Goal: Check status: Check status

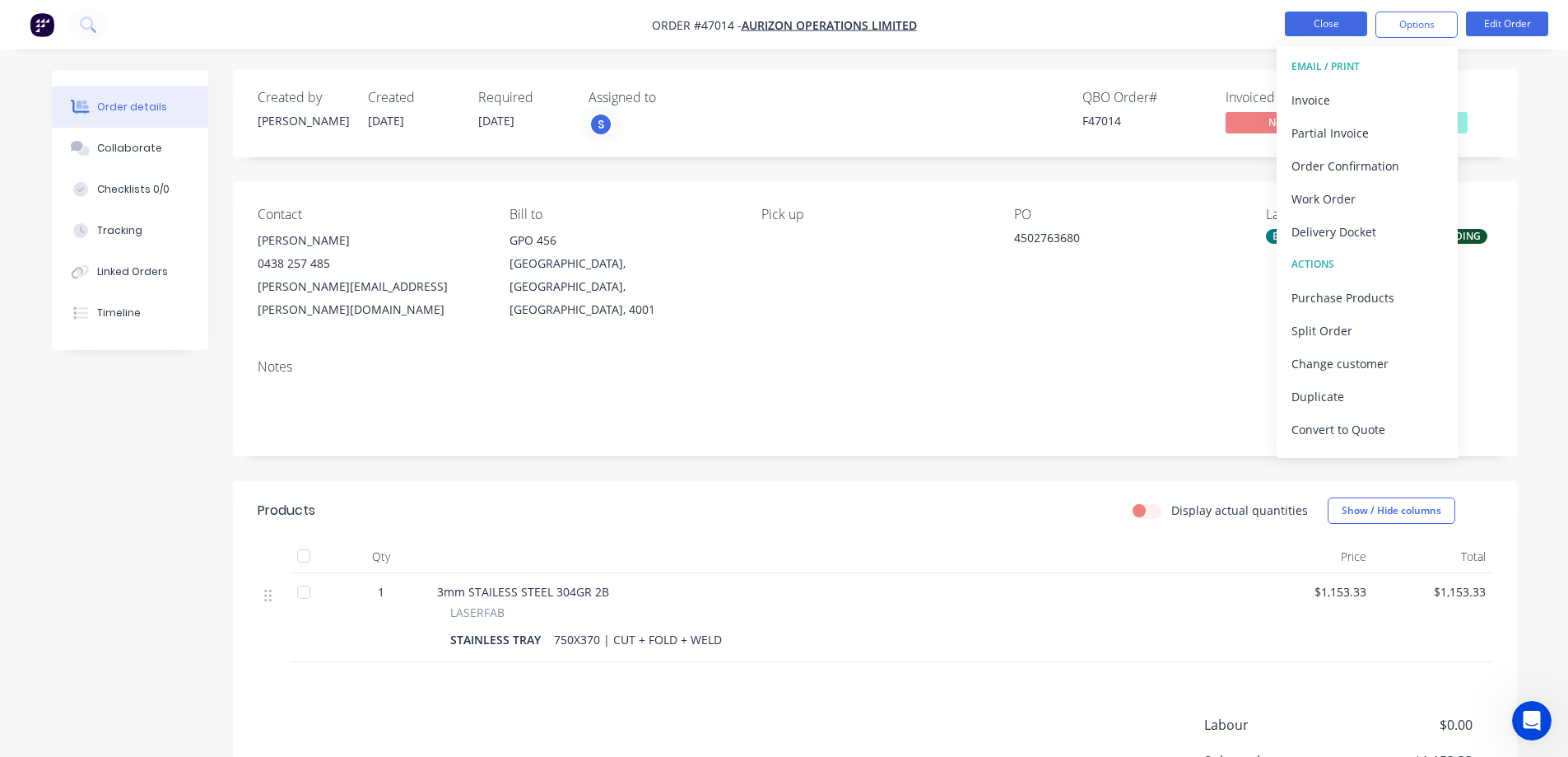
click at [1326, 24] on button "Close" at bounding box center [1325, 24] width 82 height 24
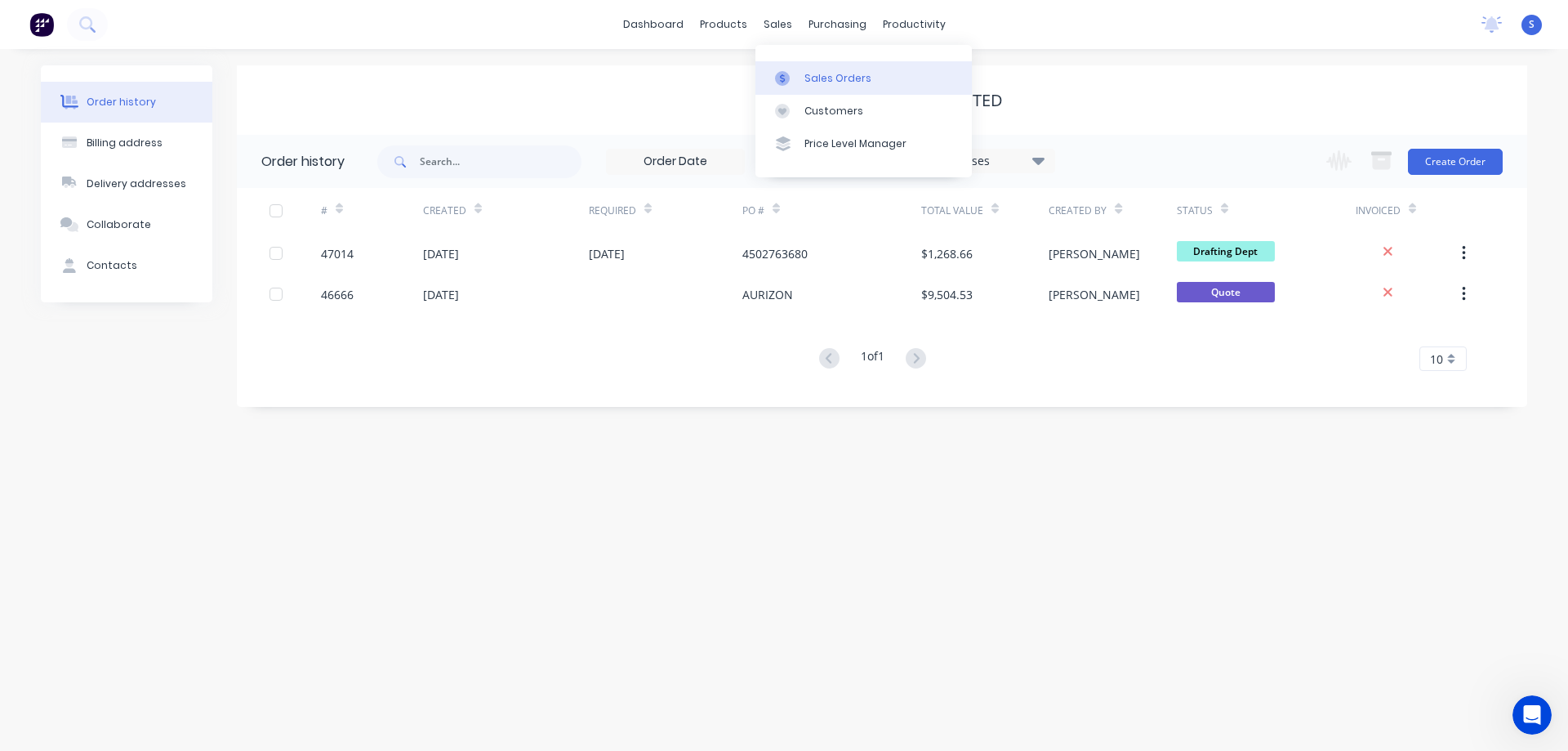
click at [825, 79] on div "Sales Orders" at bounding box center [837, 78] width 67 height 15
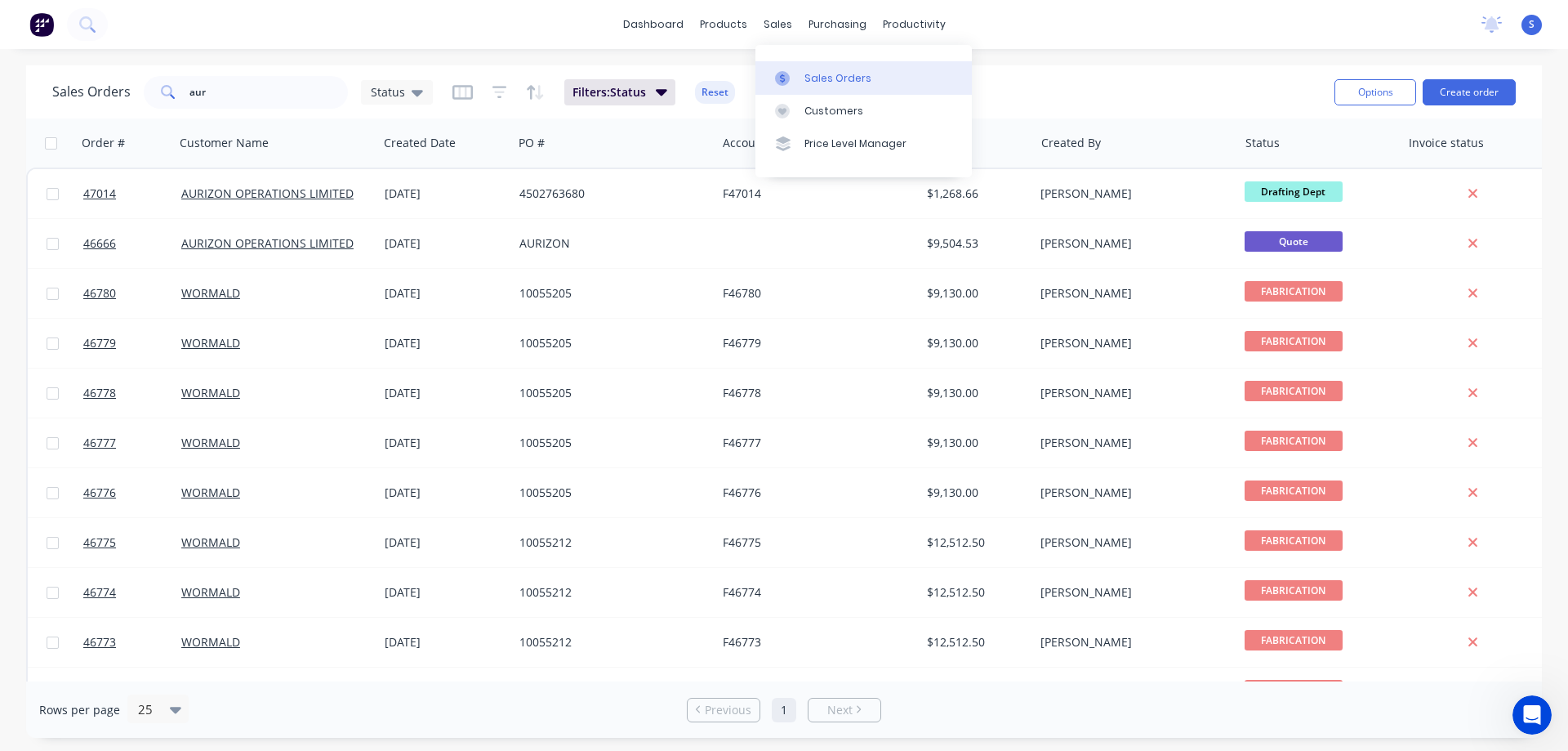
click at [813, 74] on div "Sales Orders" at bounding box center [837, 78] width 67 height 15
click at [232, 97] on input "aur" at bounding box center [269, 93] width 159 height 33
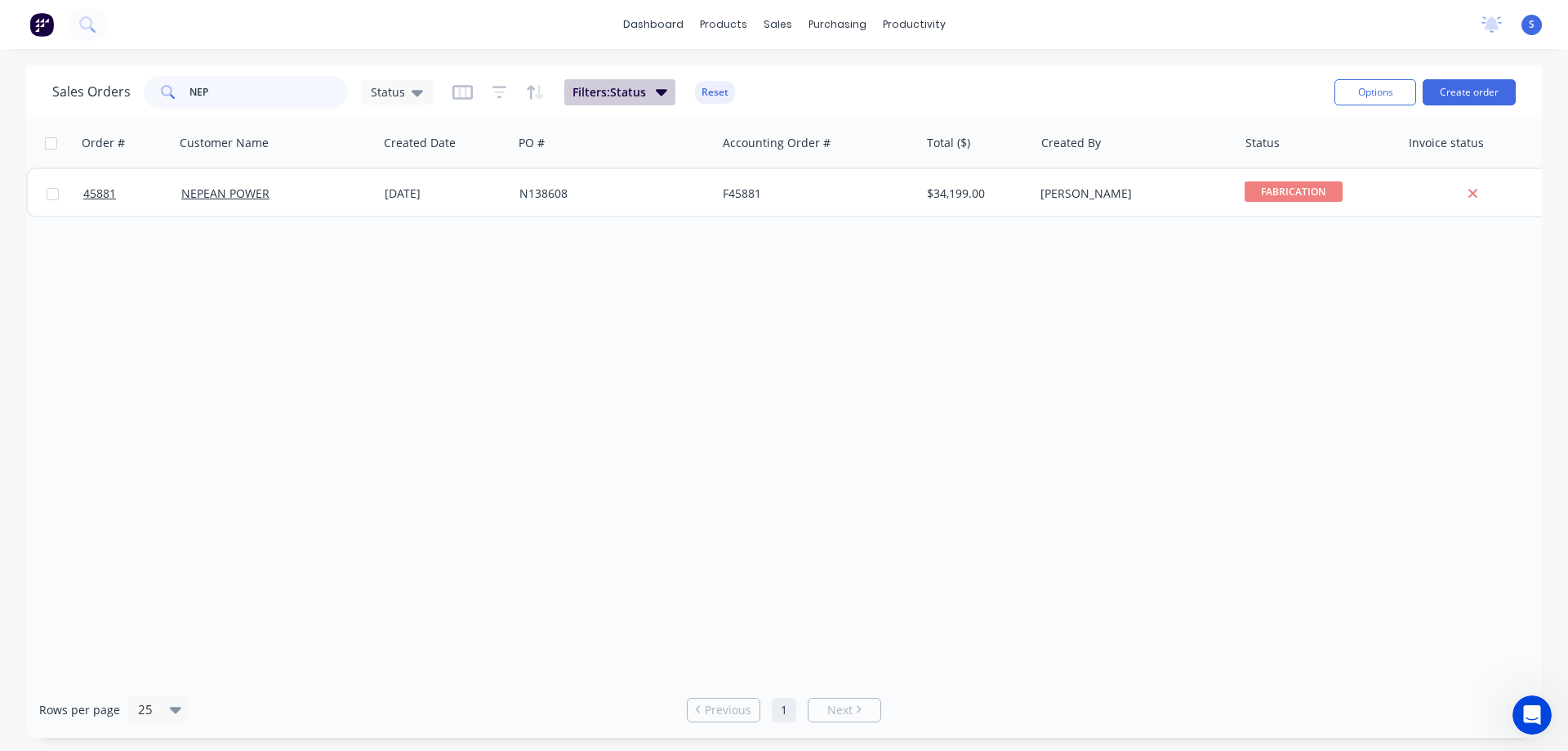
type input "NEP"
click at [660, 95] on icon "button" at bounding box center [661, 93] width 11 height 7
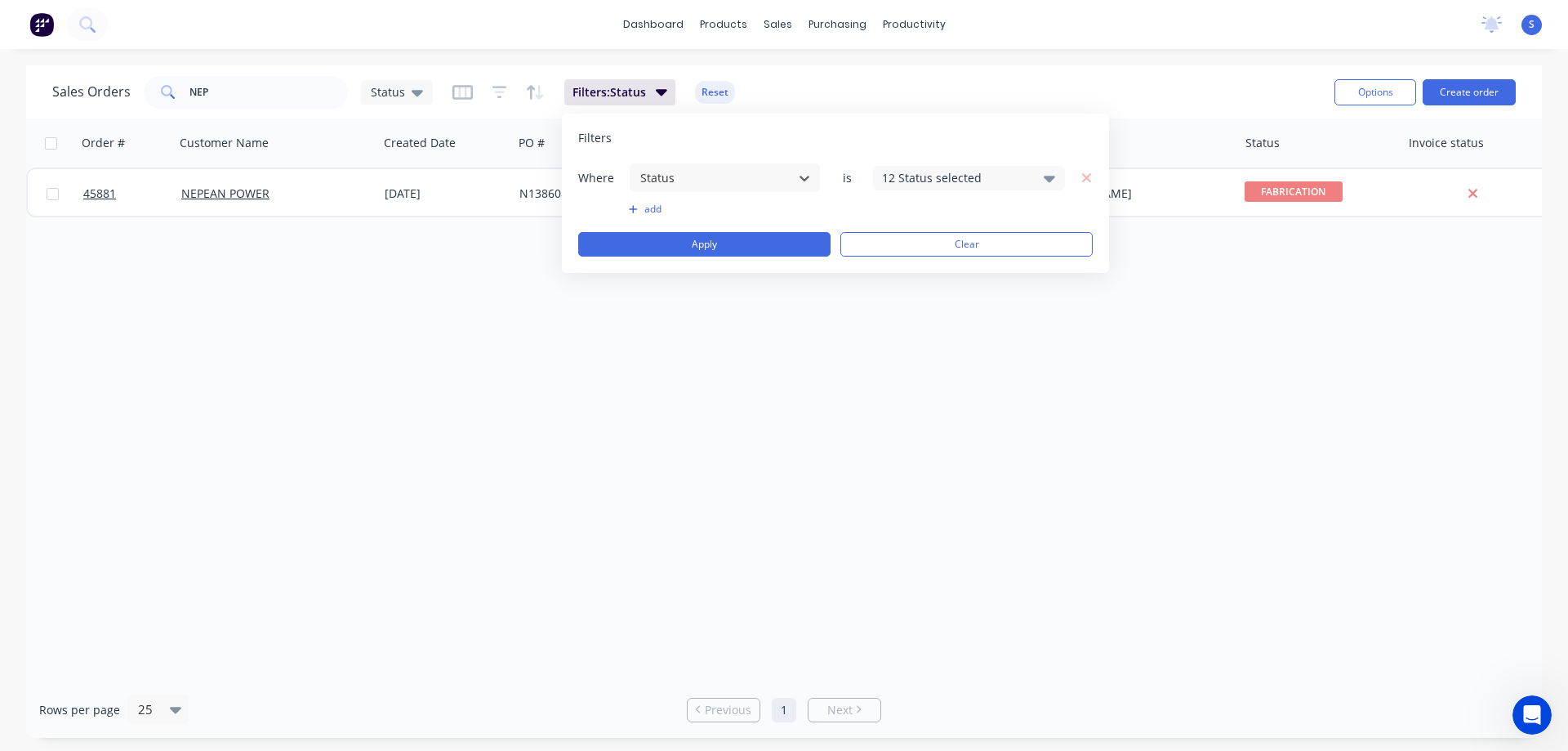
click at [918, 175] on div "12 Status selected" at bounding box center [956, 178] width 148 height 17
click at [900, 308] on div at bounding box center [900, 301] width 33 height 33
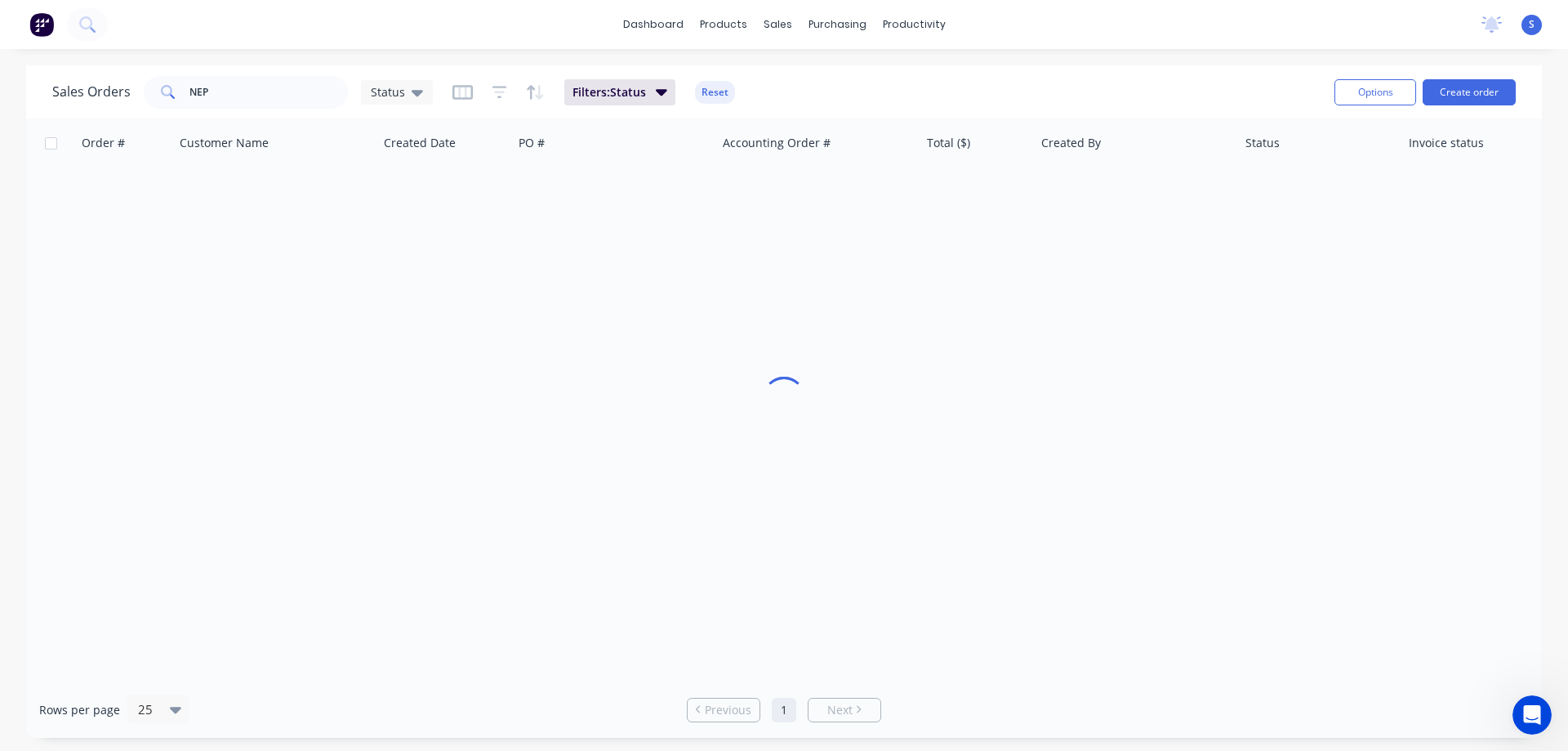
click at [1191, 113] on div "Sales Orders NEP Status Filters: Status Reset Options Create order" at bounding box center [784, 91] width 1515 height 53
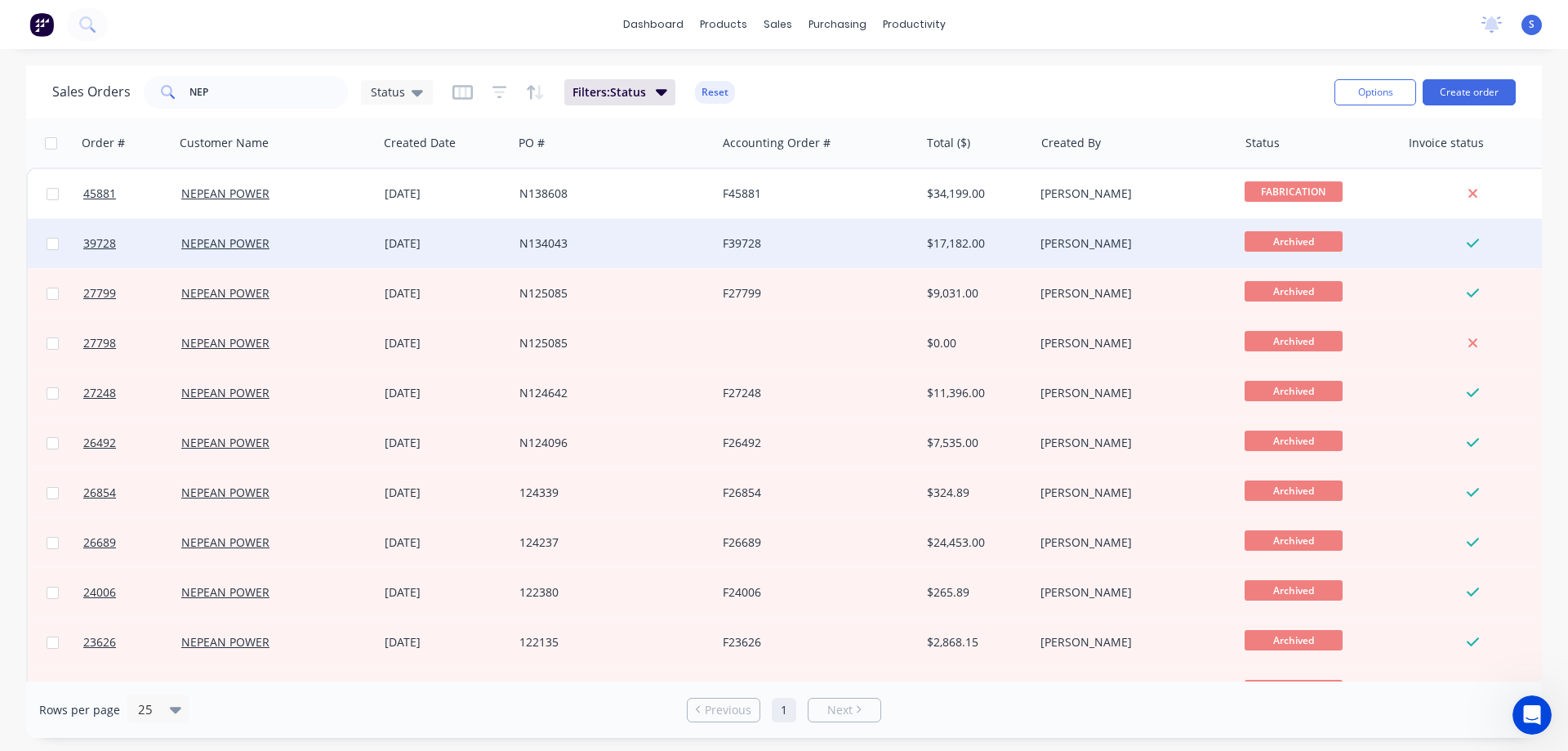
click at [345, 247] on div "NEPEAN POWER" at bounding box center [271, 243] width 181 height 16
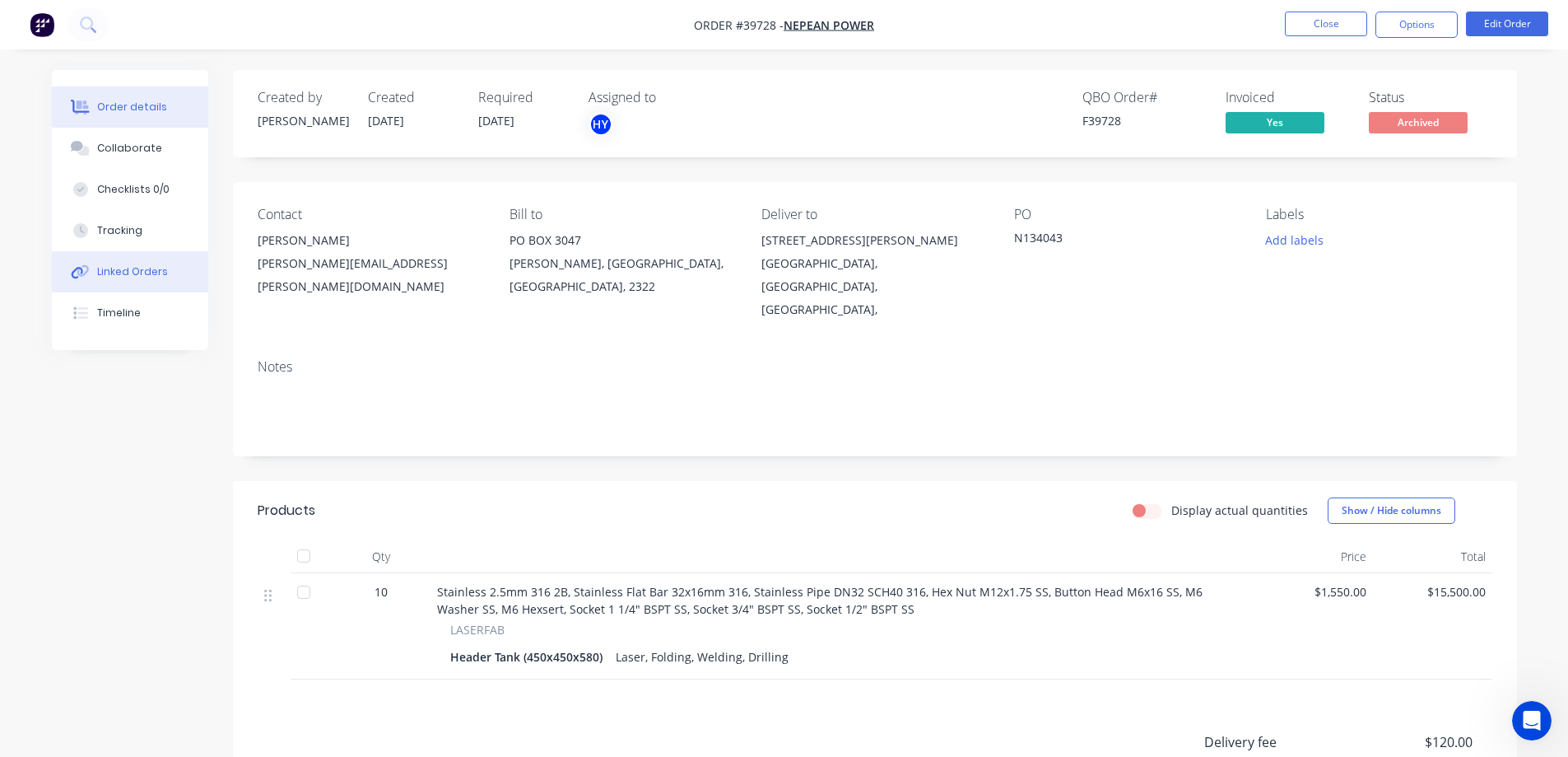
click at [125, 275] on div "Linked Orders" at bounding box center [132, 272] width 71 height 15
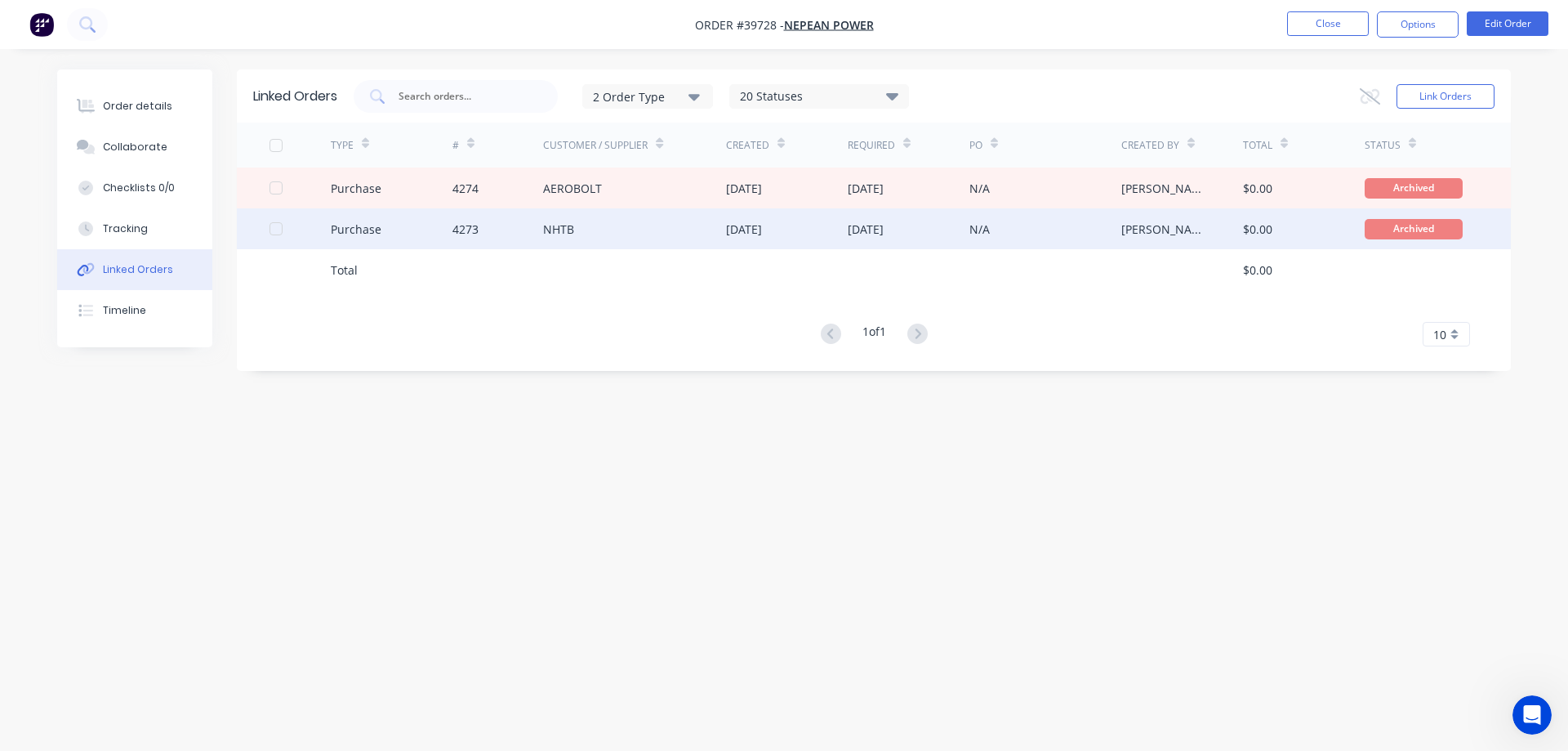
click at [560, 227] on div "NHTB" at bounding box center [558, 230] width 31 height 17
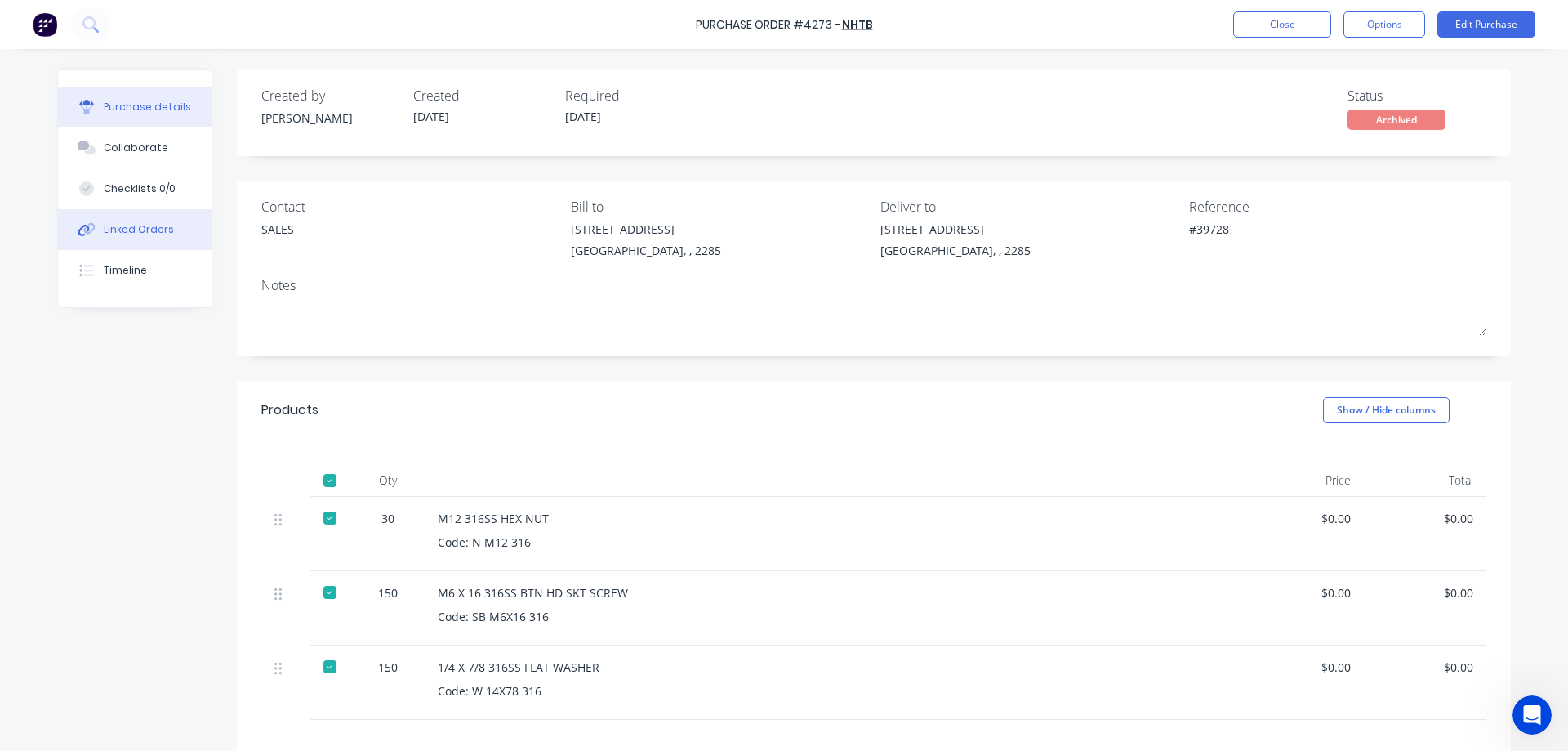
click at [131, 235] on div "Linked Orders" at bounding box center [139, 230] width 70 height 15
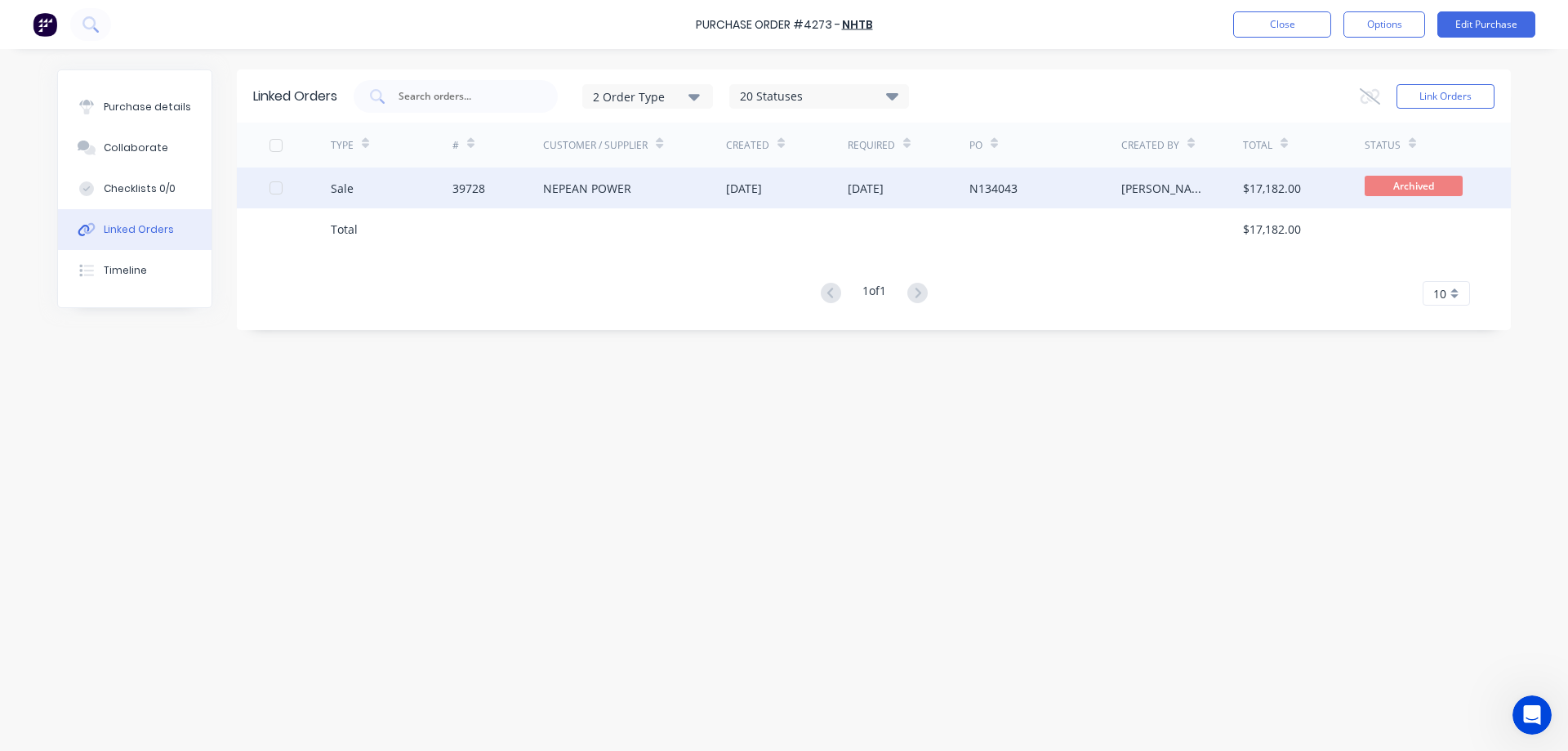
click at [684, 180] on div "NEPEAN POWER" at bounding box center [634, 187] width 183 height 41
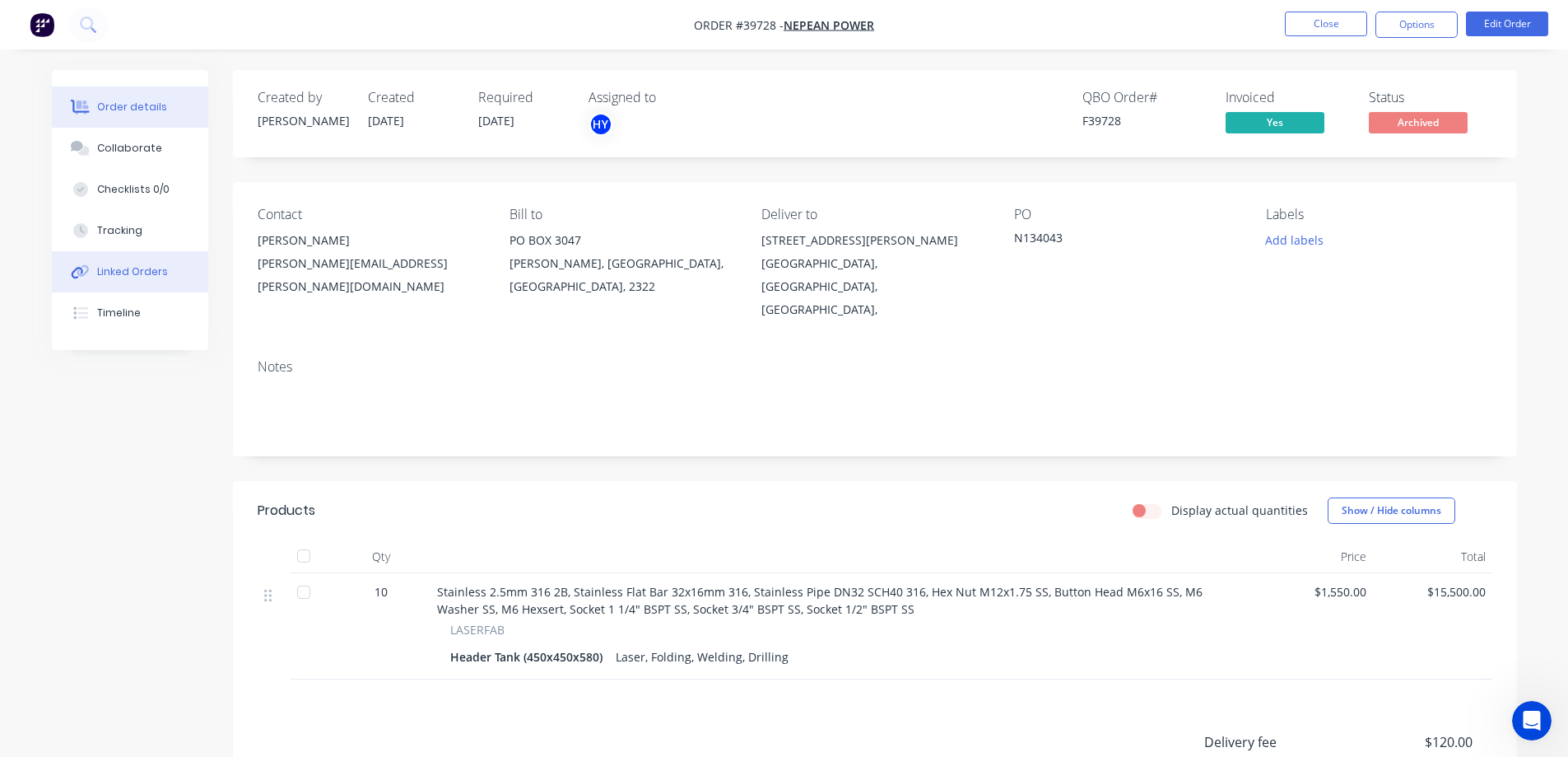
click at [92, 279] on button "Linked Orders" at bounding box center [129, 272] width 156 height 41
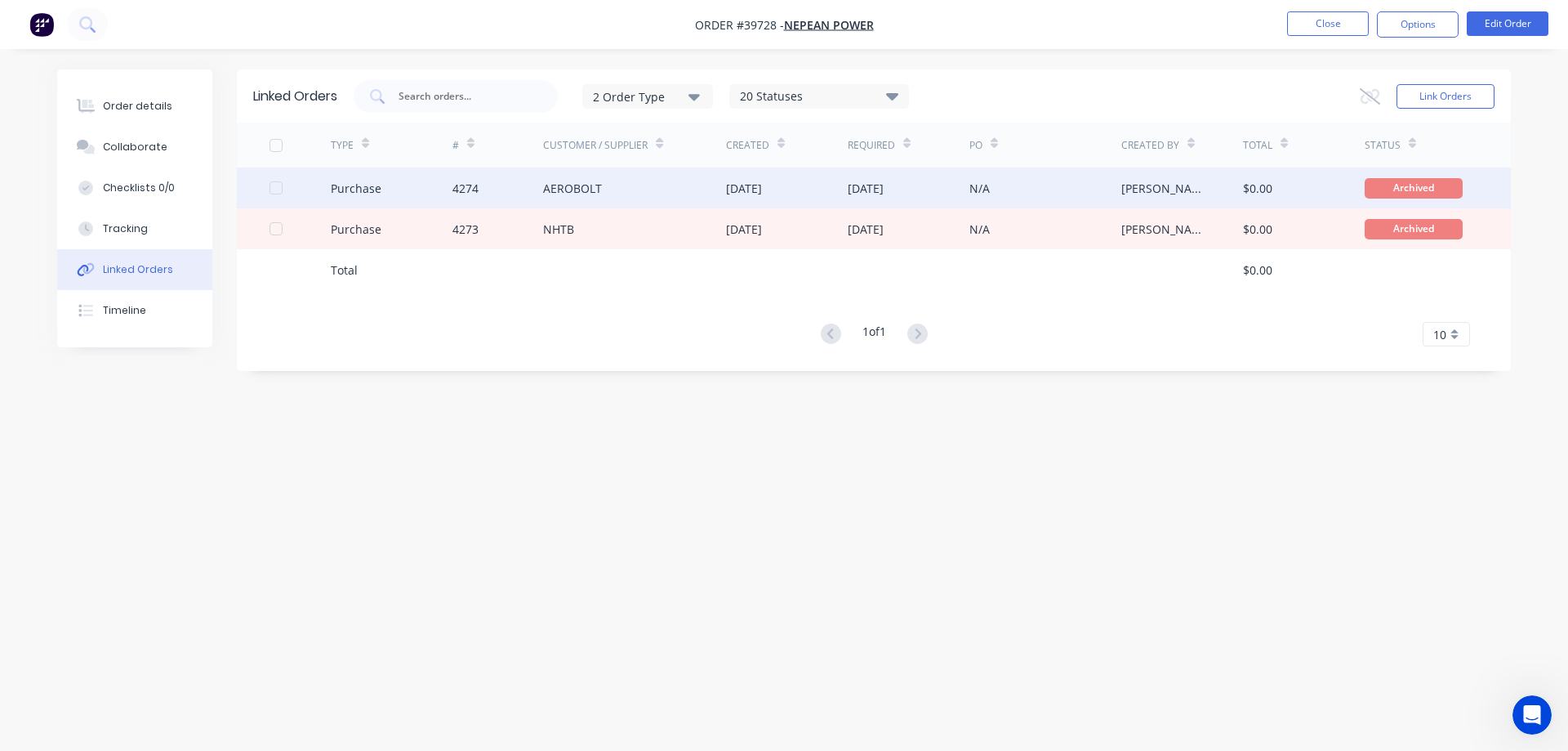
click at [552, 190] on div "AEROBOLT" at bounding box center [572, 188] width 59 height 17
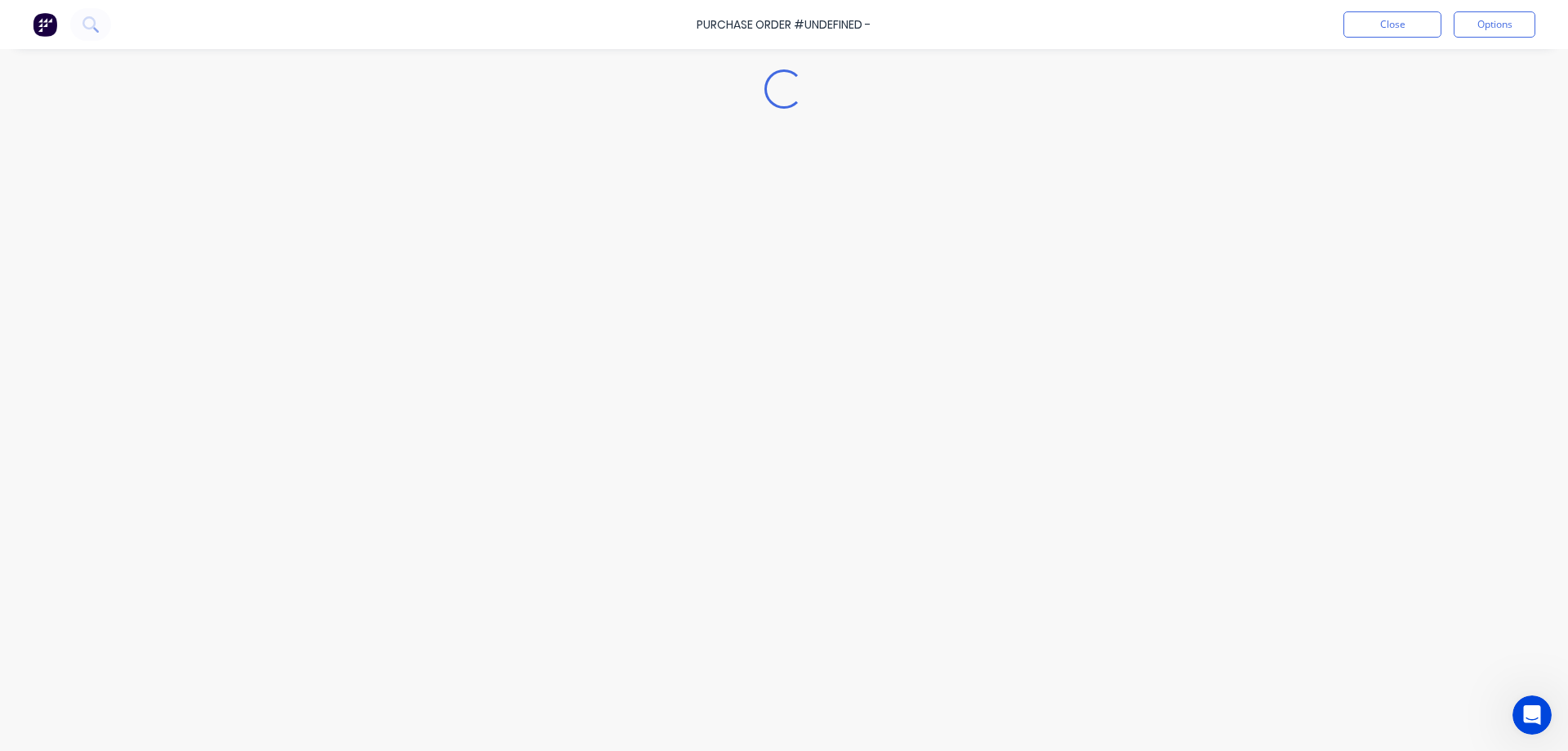
type textarea "x"
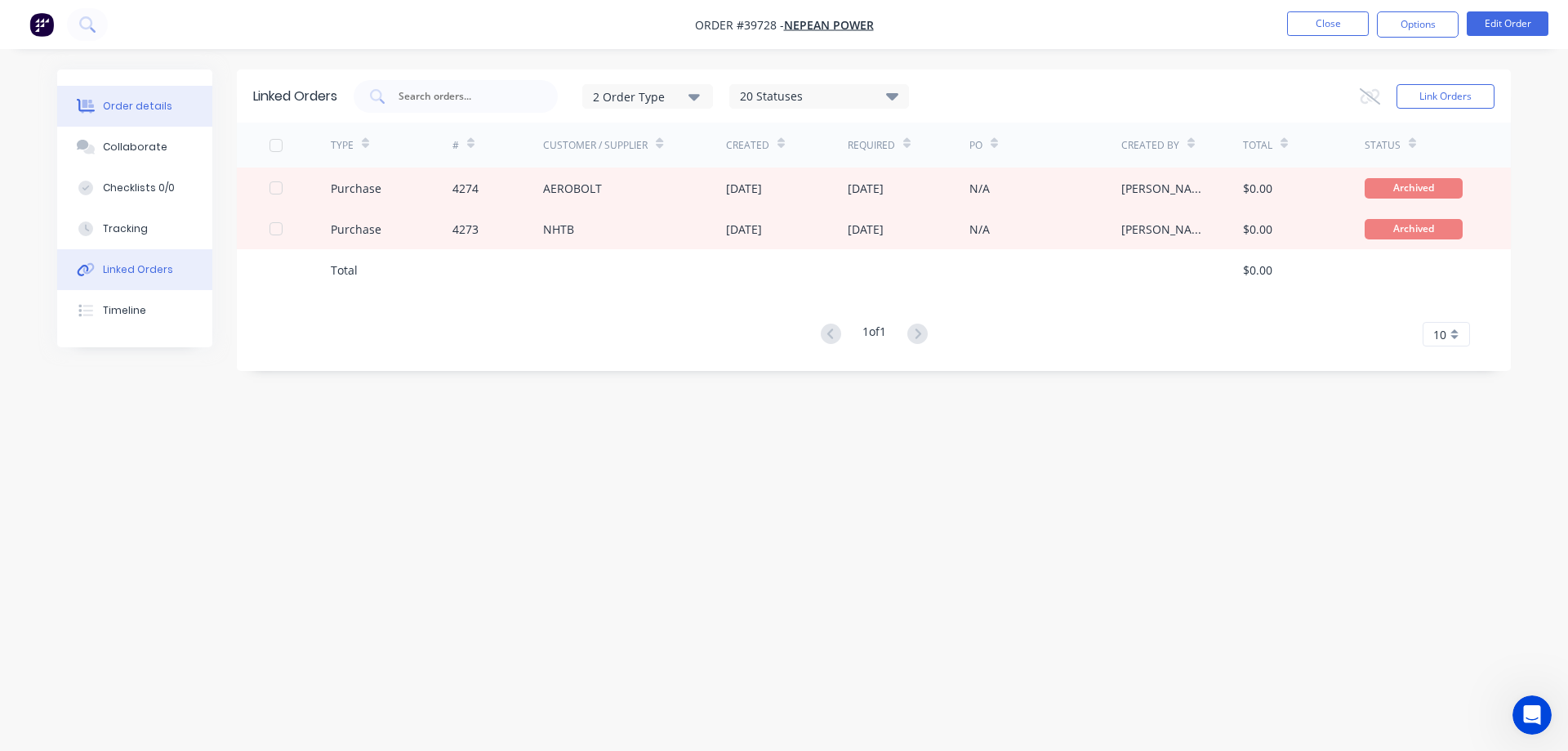
click at [134, 97] on button "Order details" at bounding box center [134, 106] width 155 height 41
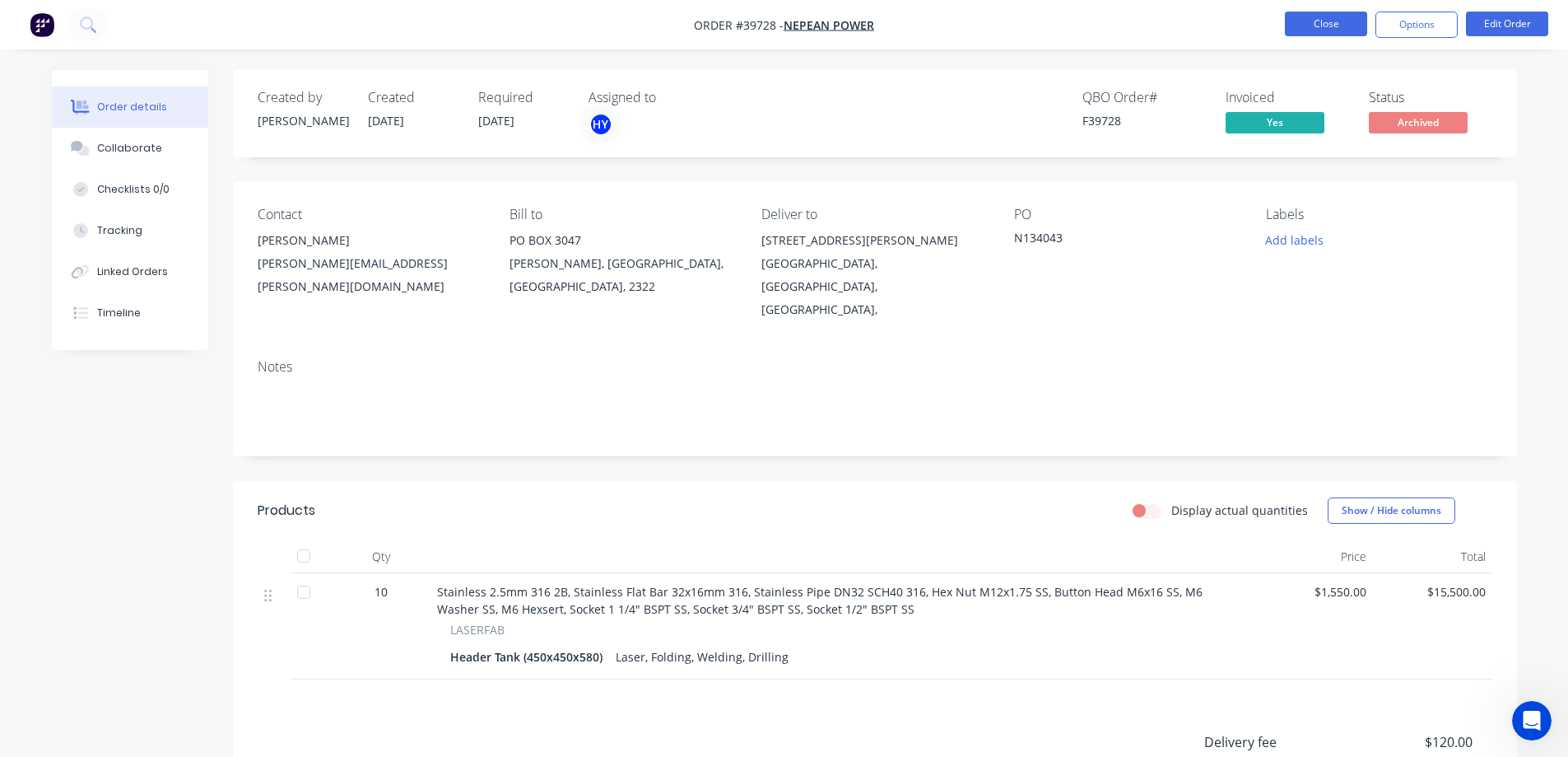
click at [1341, 21] on button "Close" at bounding box center [1325, 24] width 82 height 24
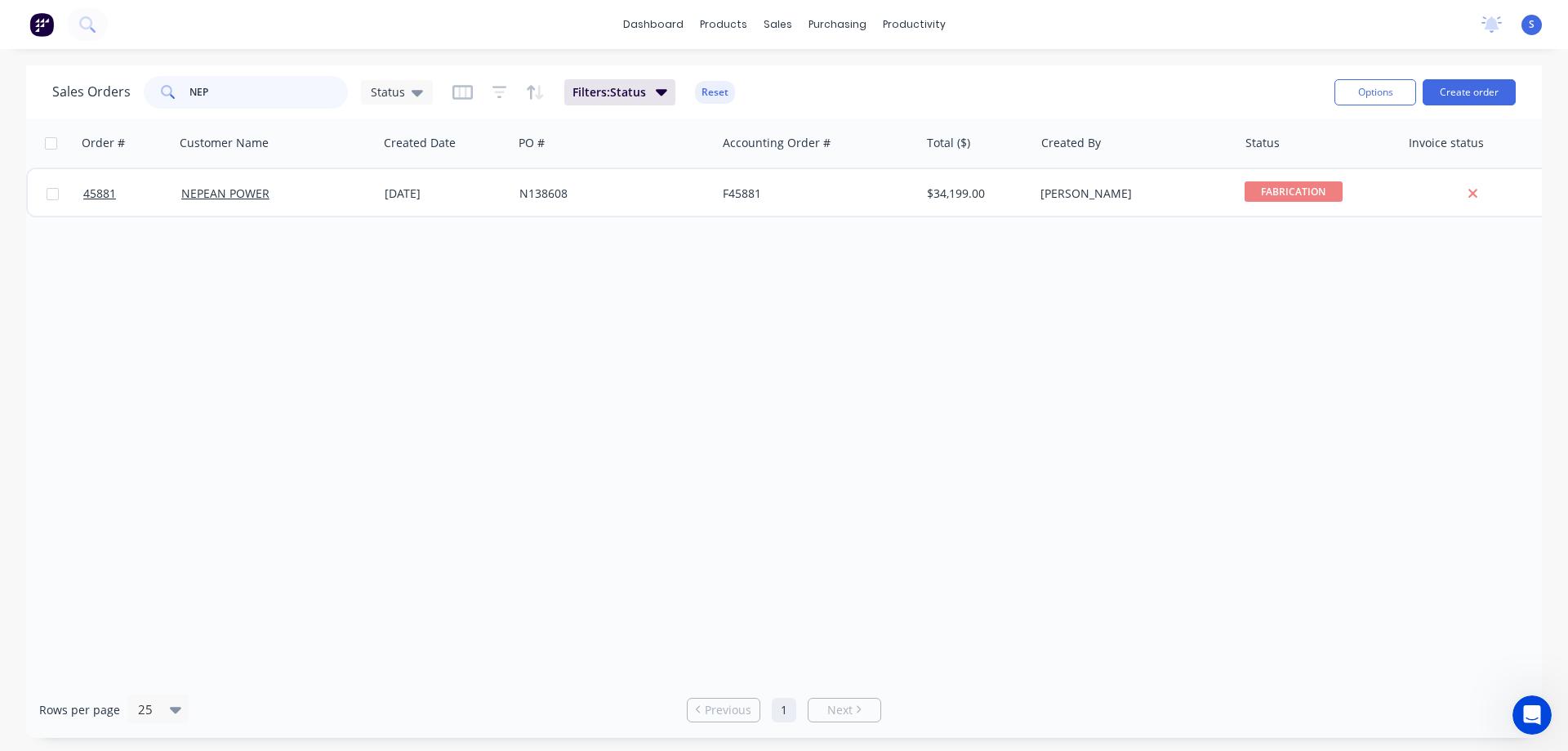
click at [288, 86] on input "NEP" at bounding box center [269, 93] width 159 height 33
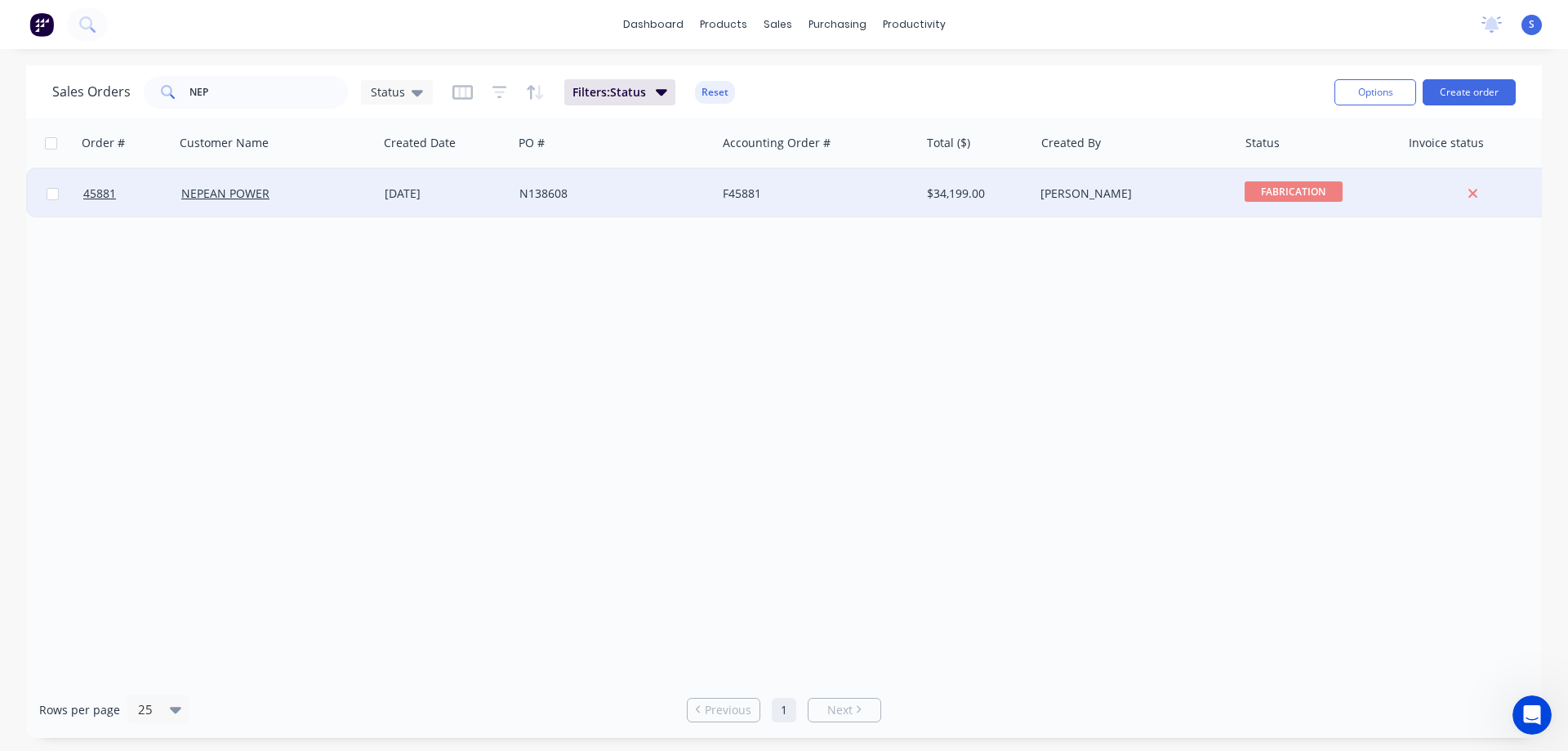
click at [243, 181] on div "NEPEAN POWER" at bounding box center [276, 193] width 203 height 49
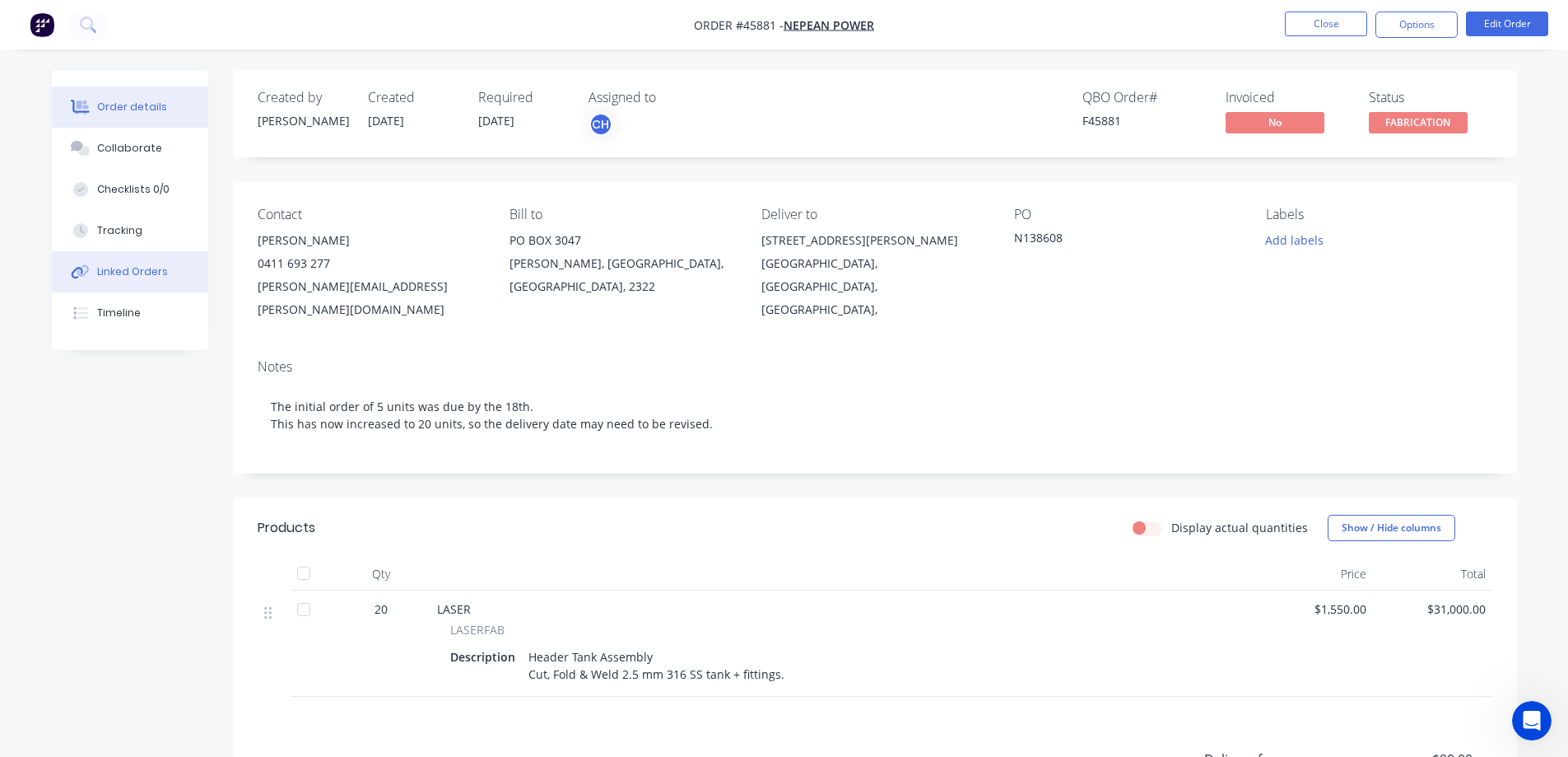
click at [132, 274] on div "Linked Orders" at bounding box center [132, 272] width 71 height 15
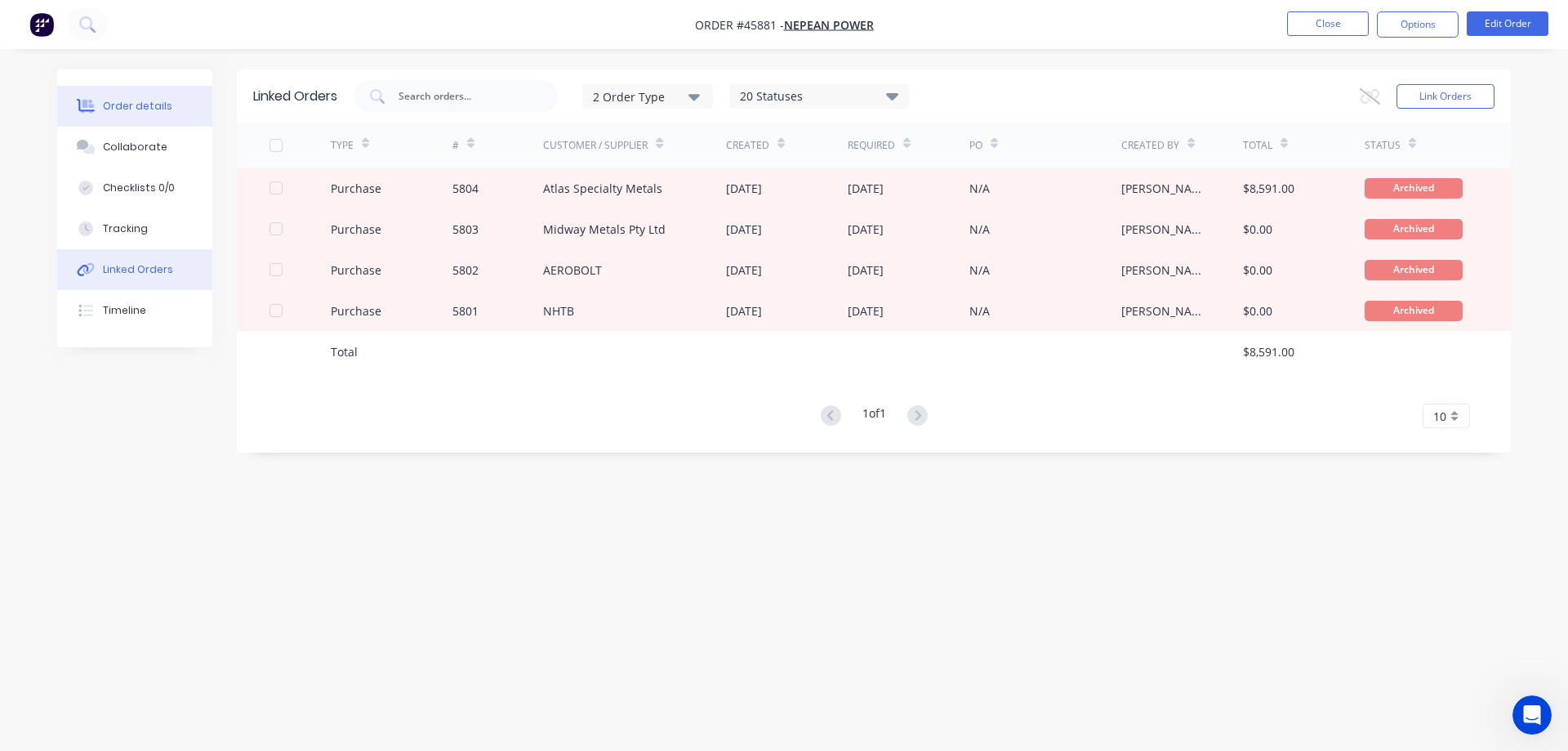
click at [118, 105] on div "Order details" at bounding box center [138, 106] width 69 height 15
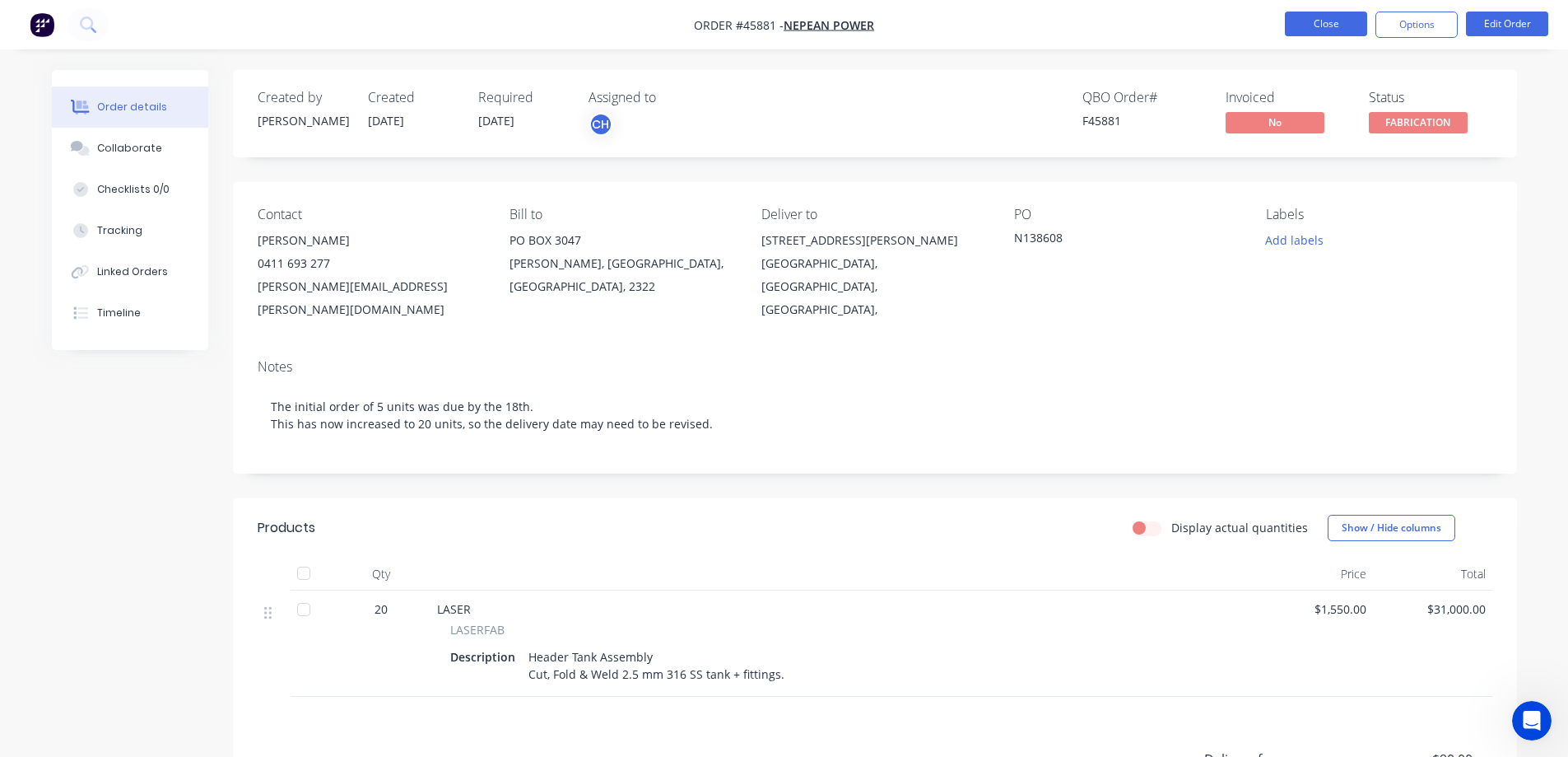
click at [1331, 27] on button "Close" at bounding box center [1325, 24] width 82 height 24
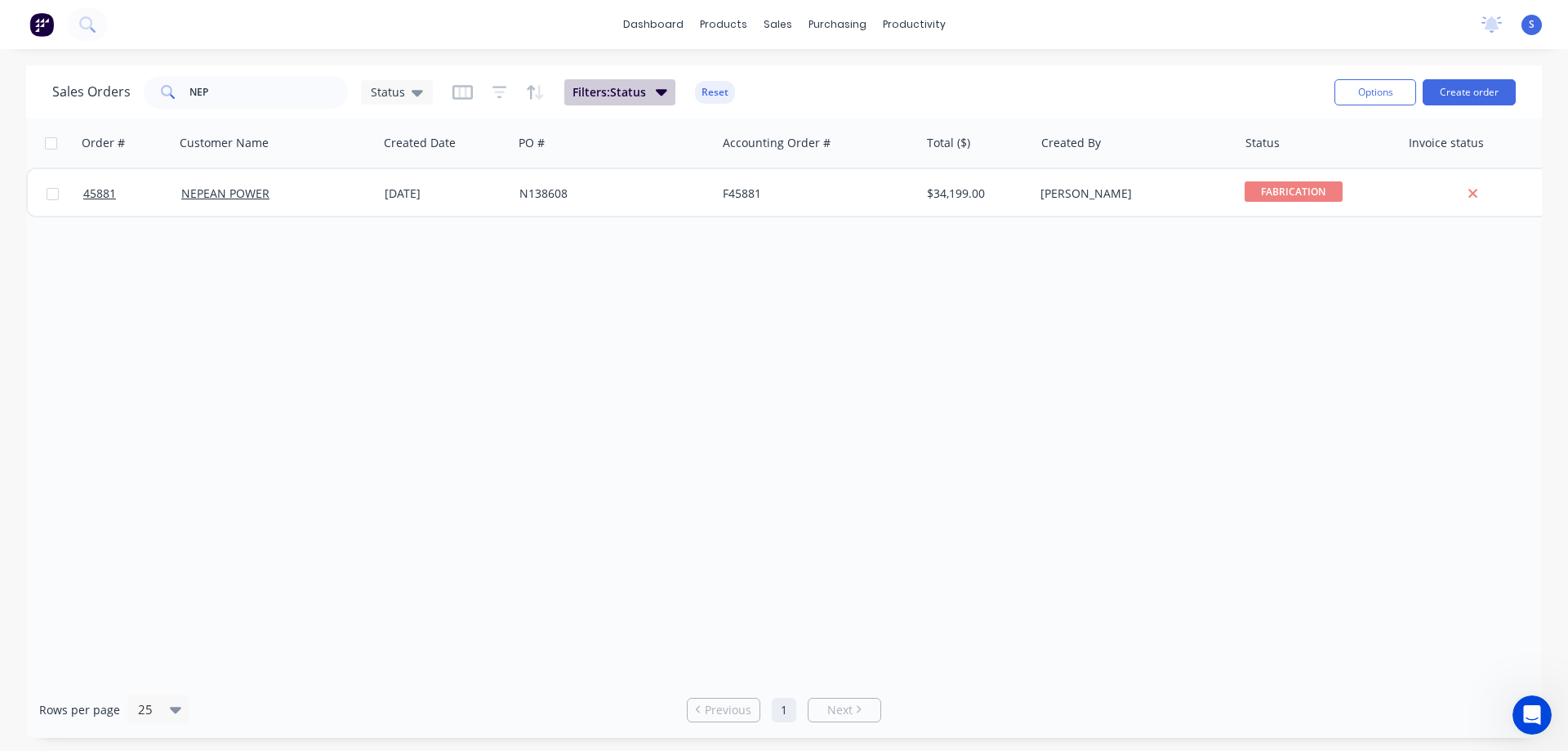
click at [616, 87] on span "Filters: Status" at bounding box center [609, 92] width 74 height 16
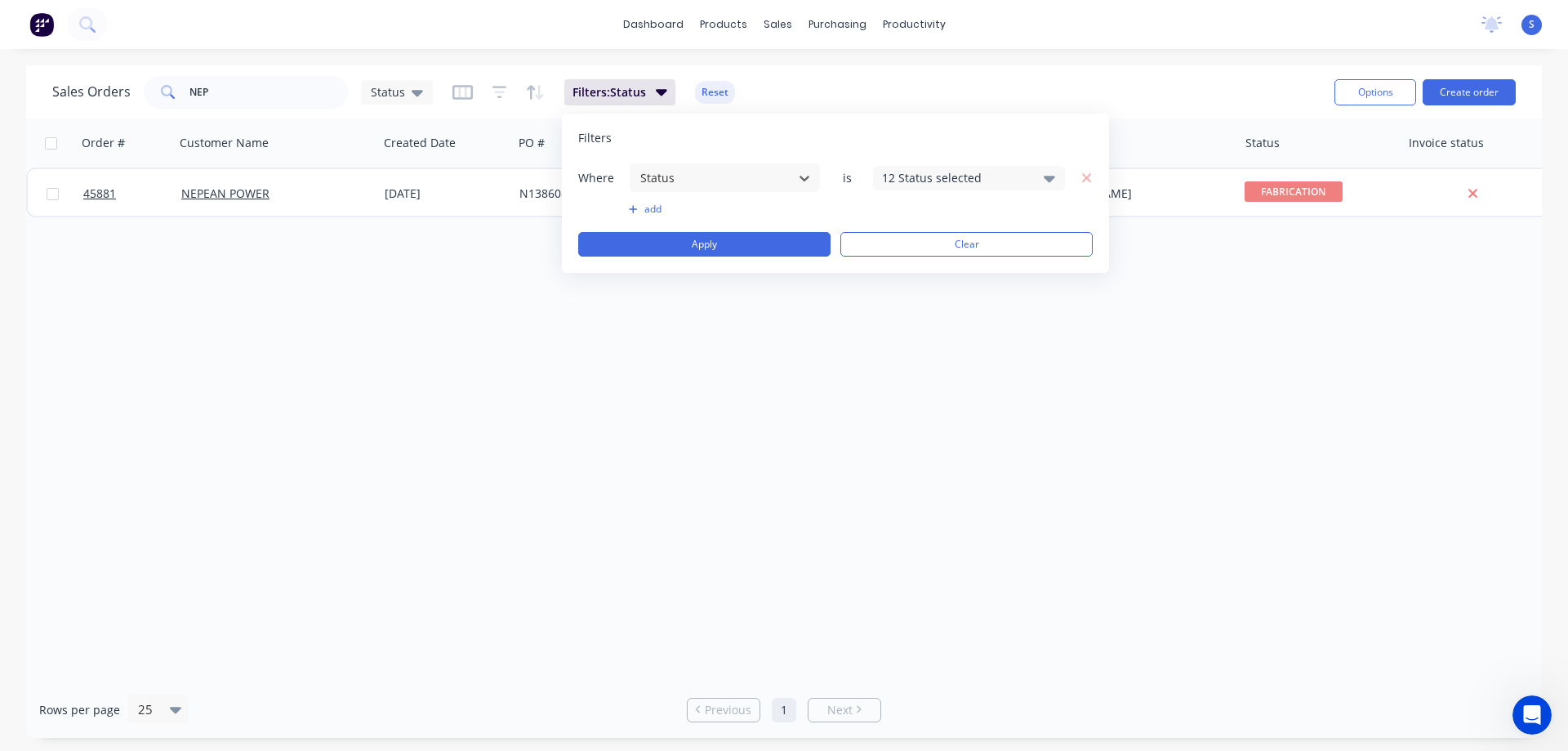
click at [936, 176] on div "12 Status selected" at bounding box center [956, 178] width 148 height 17
click at [903, 312] on div at bounding box center [900, 301] width 33 height 33
click at [1161, 81] on div "Sales Orders NEP Status Filters: Status Reset" at bounding box center [687, 92] width 1269 height 40
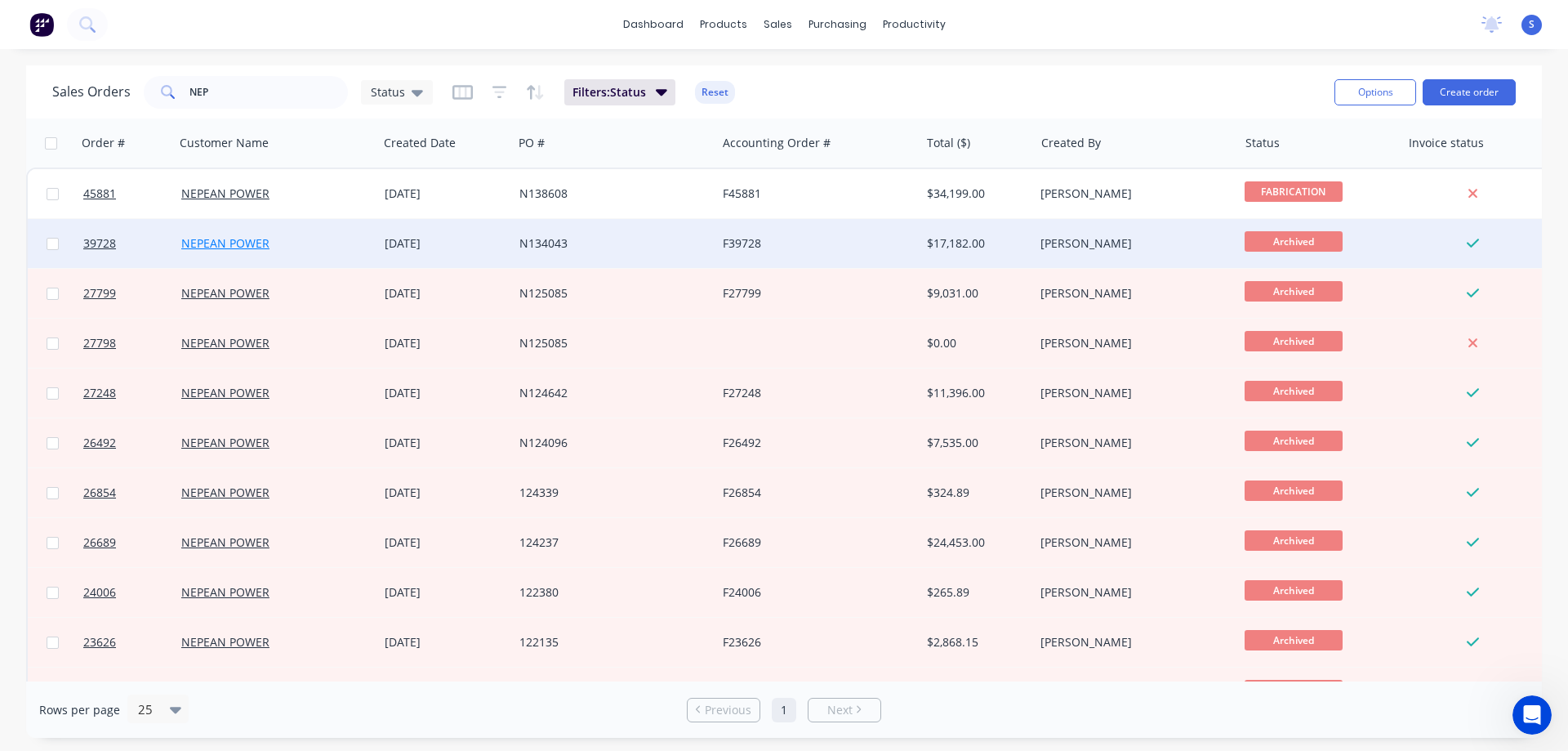
click at [227, 240] on link "NEPEAN POWER" at bounding box center [225, 243] width 88 height 16
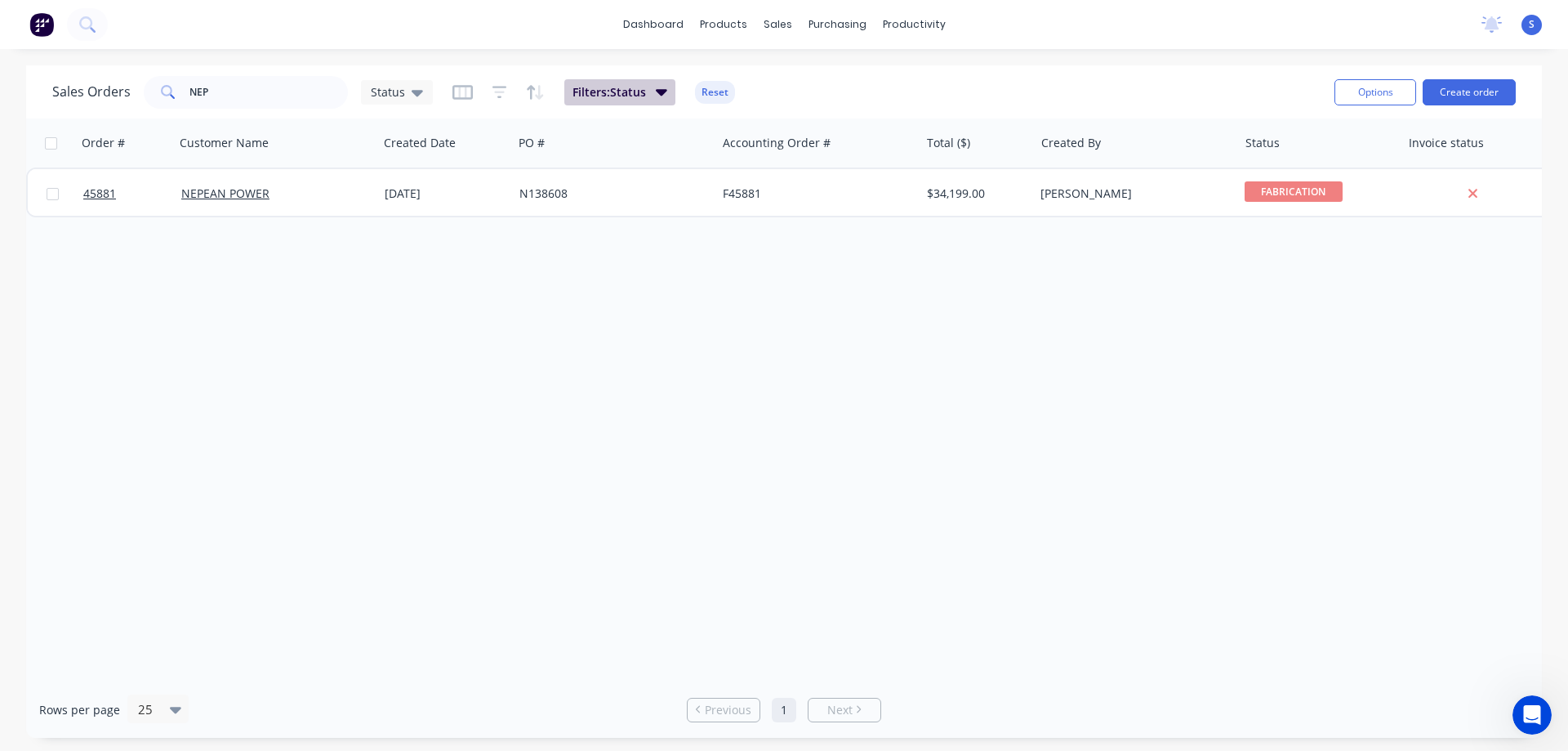
click at [653, 100] on button "Filters: Status" at bounding box center [620, 92] width 111 height 26
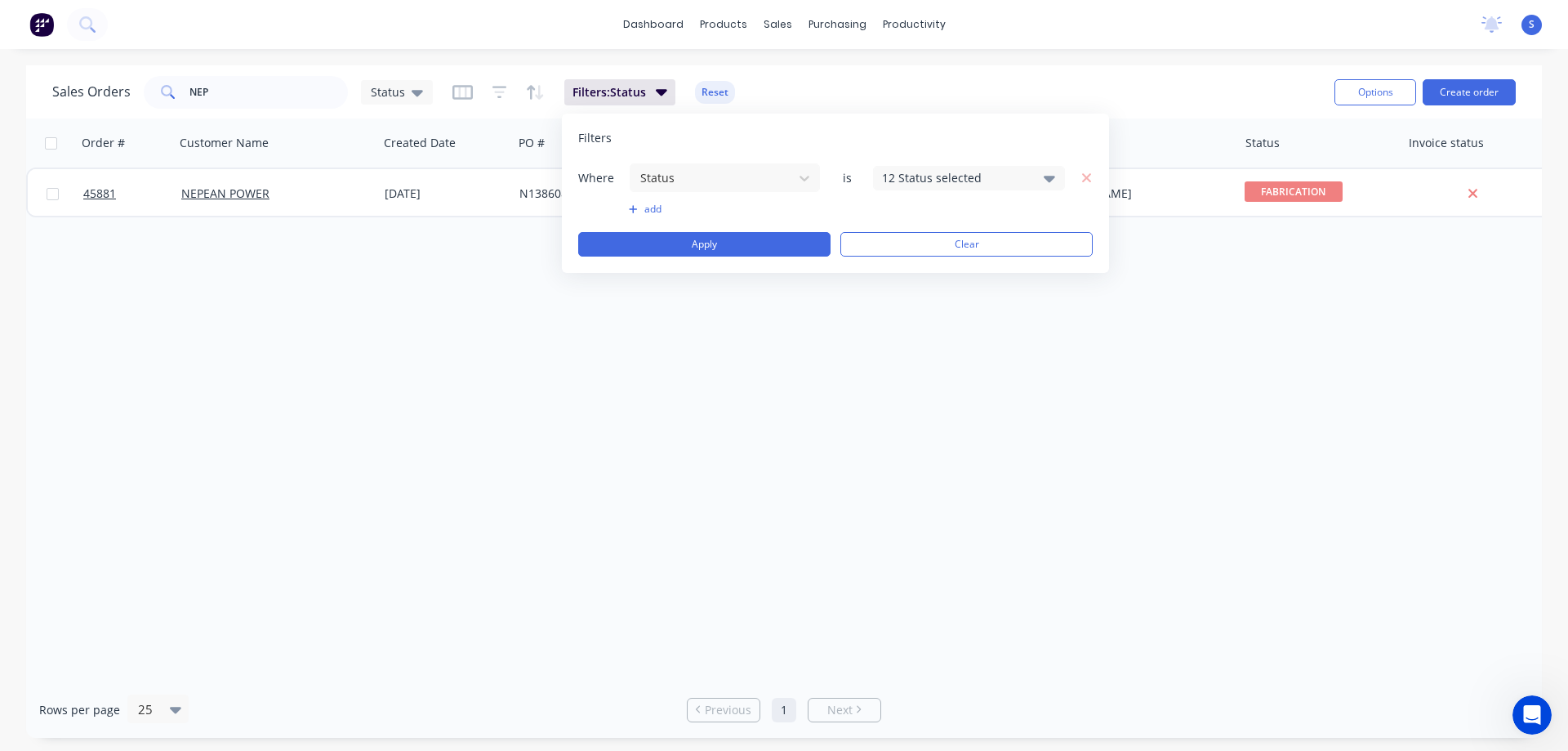
click at [943, 185] on div "12 Status selected" at bounding box center [956, 178] width 148 height 17
click at [901, 300] on div at bounding box center [900, 301] width 33 height 33
click at [1021, 74] on div "Sales Orders NEP Status Filters: Status Reset" at bounding box center [687, 92] width 1269 height 40
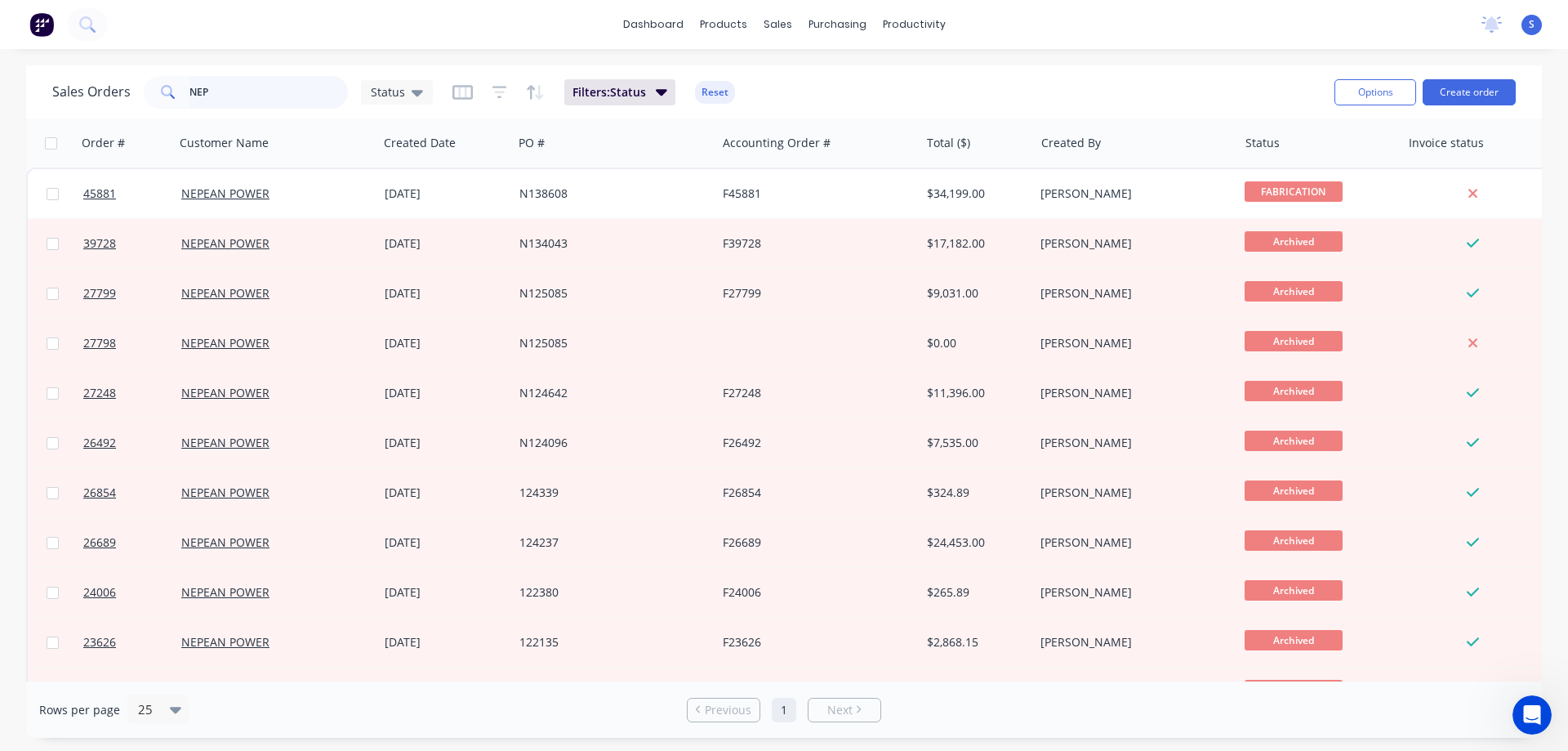
click at [258, 89] on input "NEP" at bounding box center [269, 93] width 159 height 33
click at [883, 86] on link "Purchase Orders" at bounding box center [906, 78] width 216 height 33
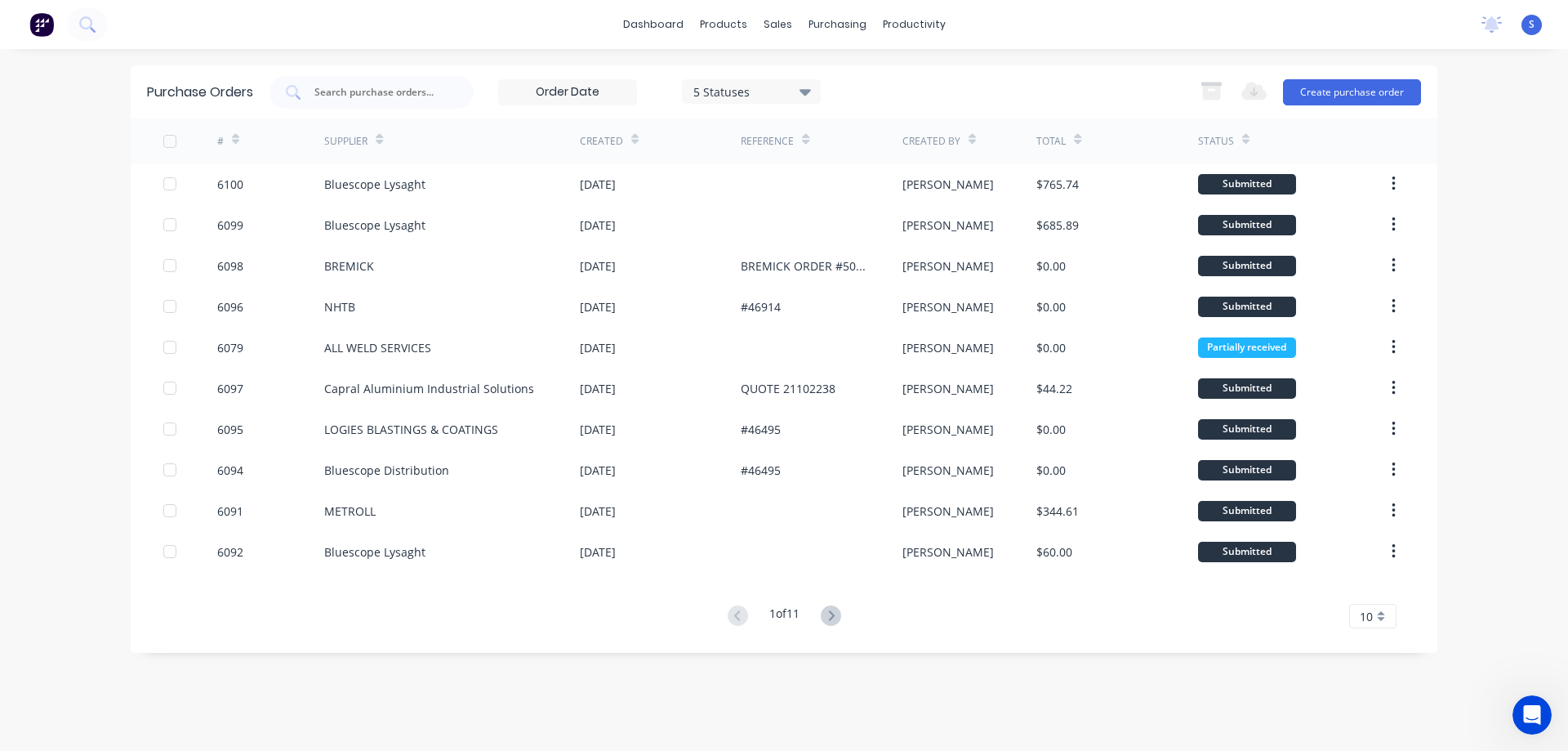
click at [795, 88] on div "5 Statuses" at bounding box center [752, 91] width 117 height 17
click at [863, 136] on div at bounding box center [861, 134] width 33 height 33
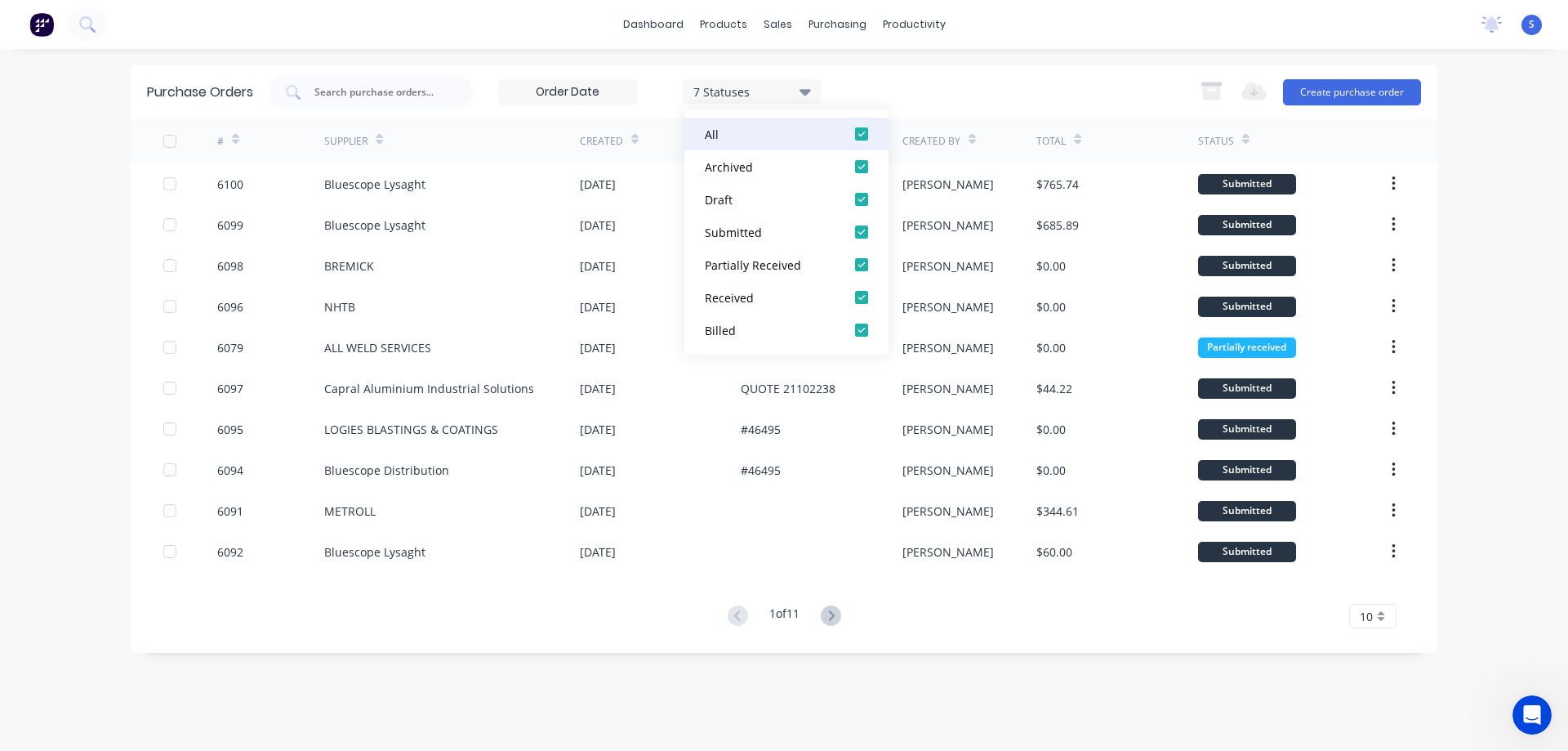
click at [862, 137] on div at bounding box center [861, 134] width 33 height 33
click at [860, 165] on div at bounding box center [861, 167] width 33 height 33
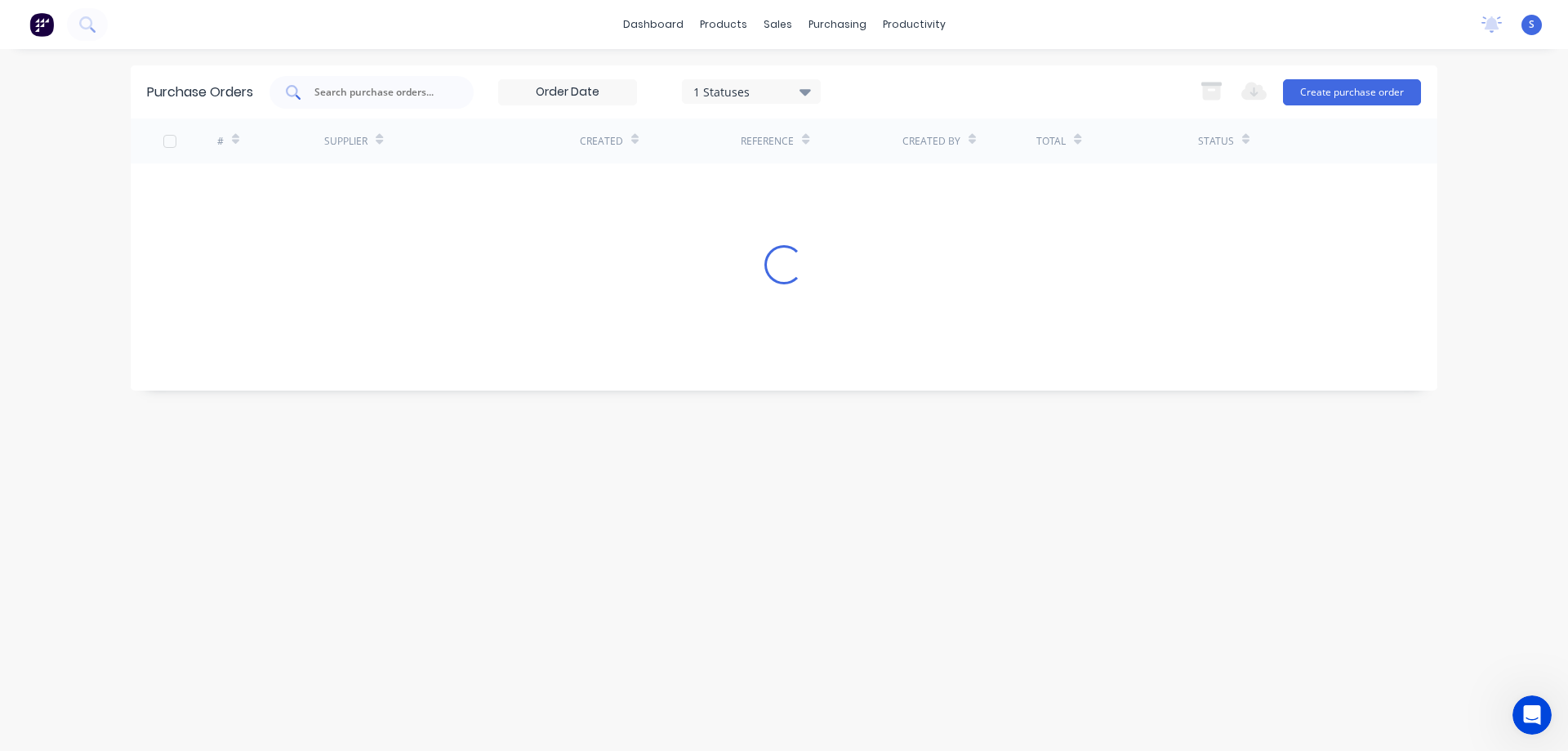
click at [368, 103] on div at bounding box center [371, 93] width 204 height 33
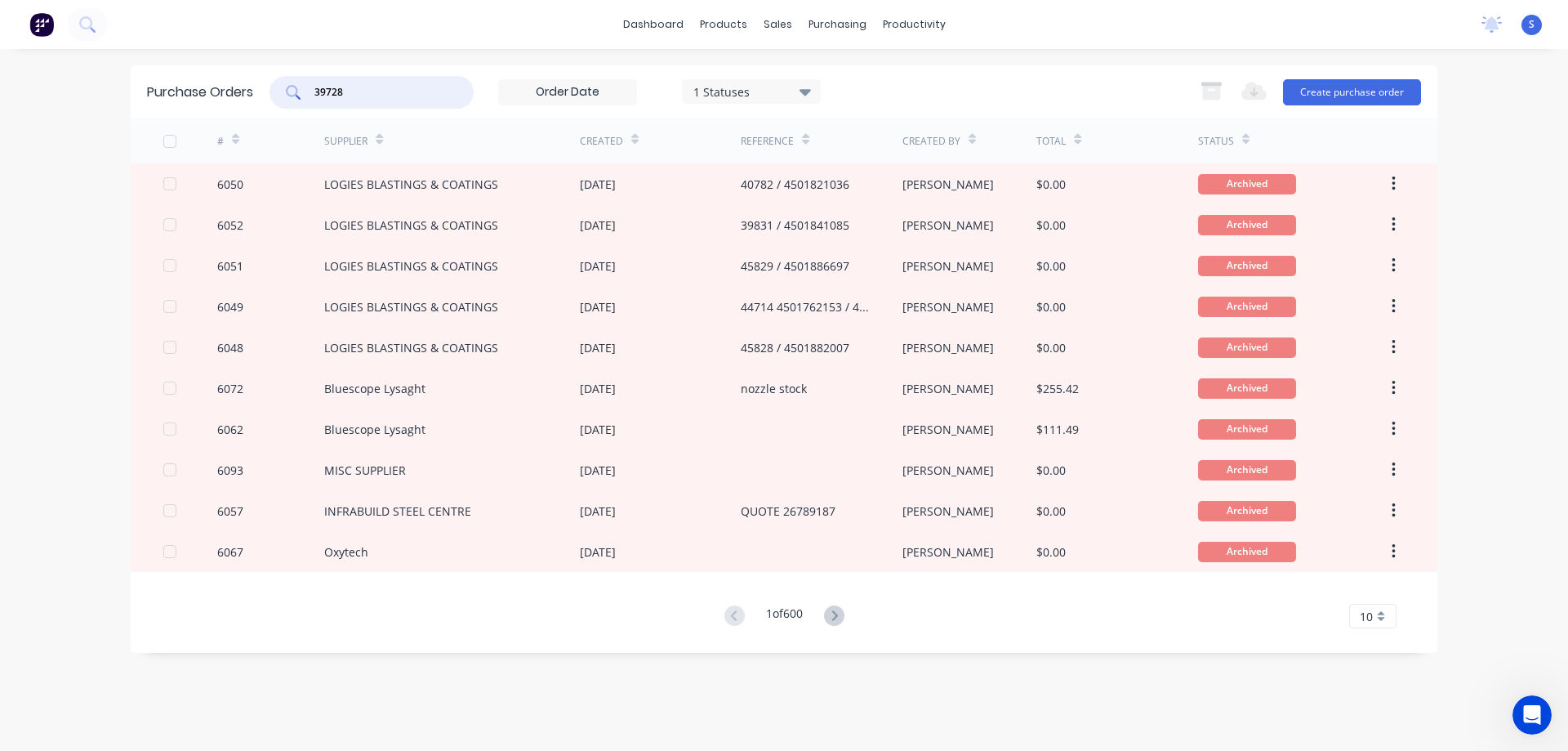
type input "39728"
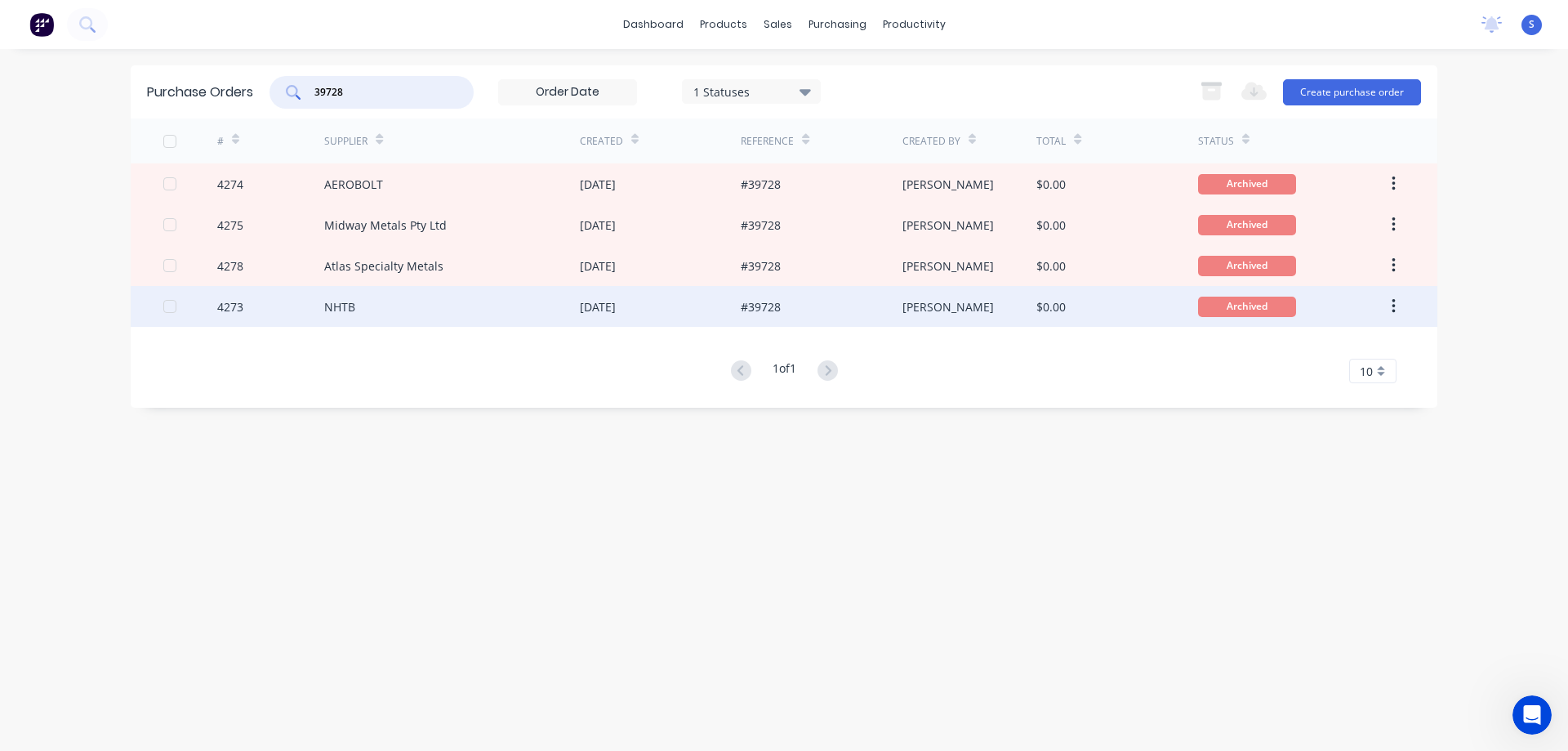
click at [380, 307] on div "NHTB" at bounding box center [451, 306] width 255 height 41
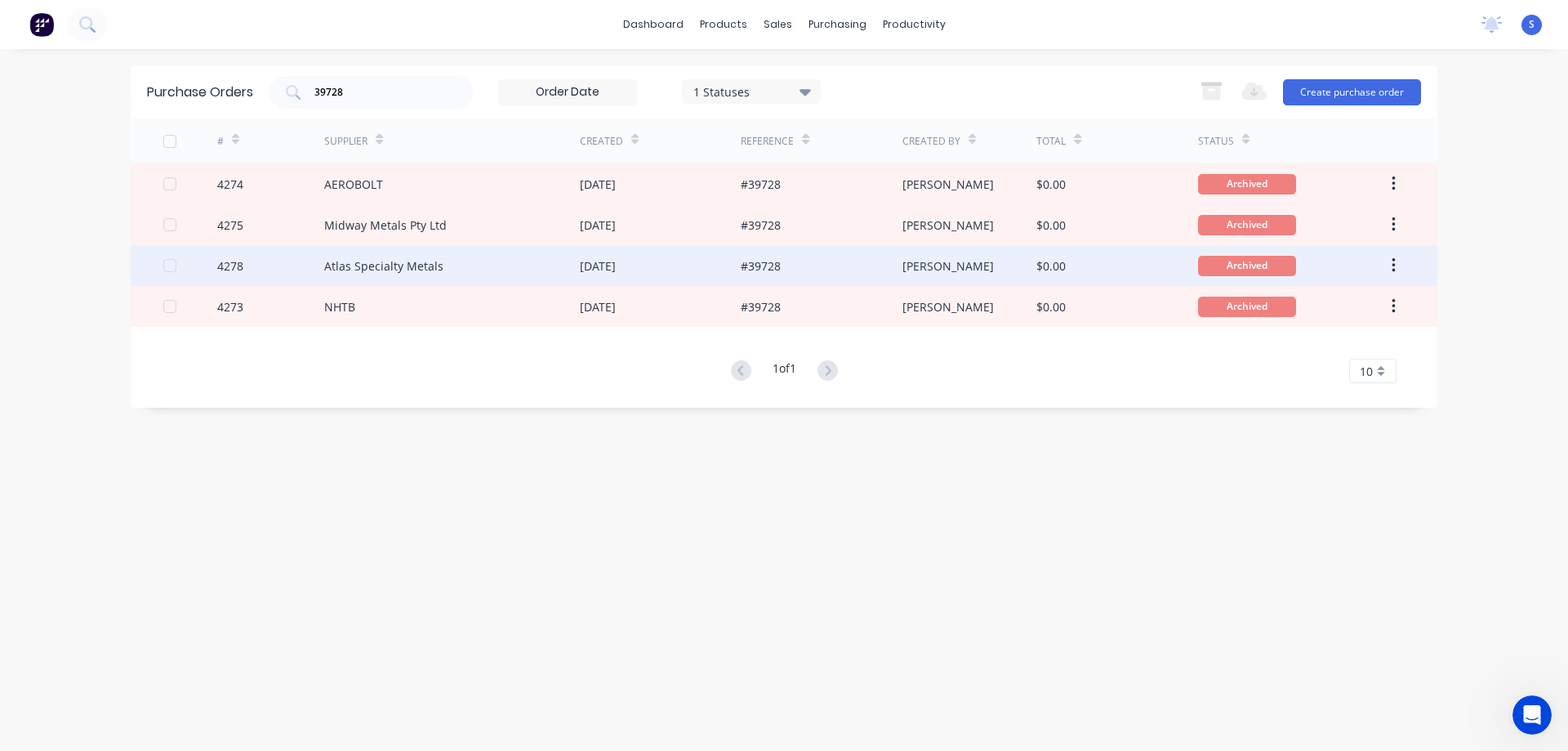
click at [410, 266] on div "Atlas Specialty Metals" at bounding box center [384, 266] width 119 height 17
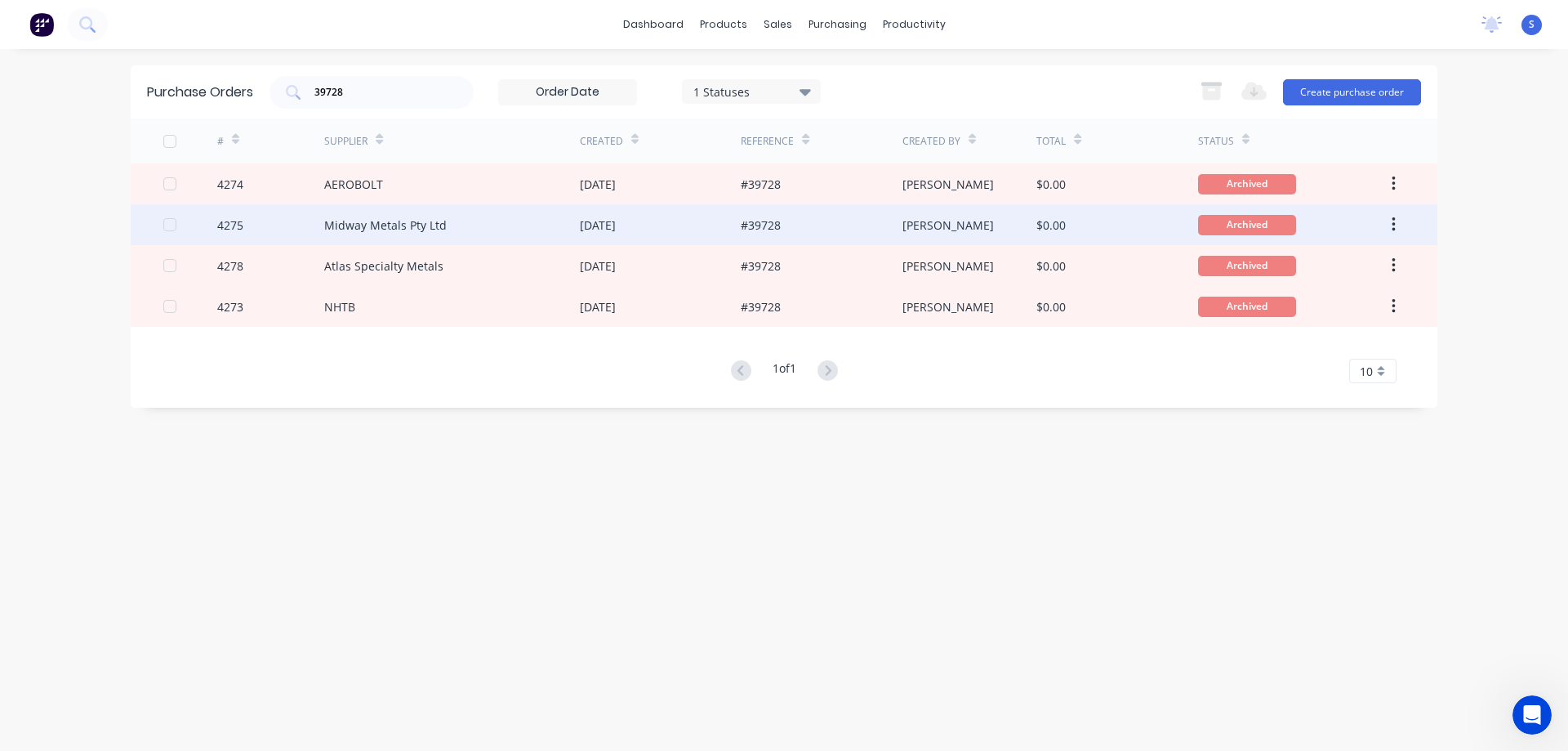
click at [409, 230] on div "Midway Metals Pty Ltd" at bounding box center [384, 225] width 122 height 17
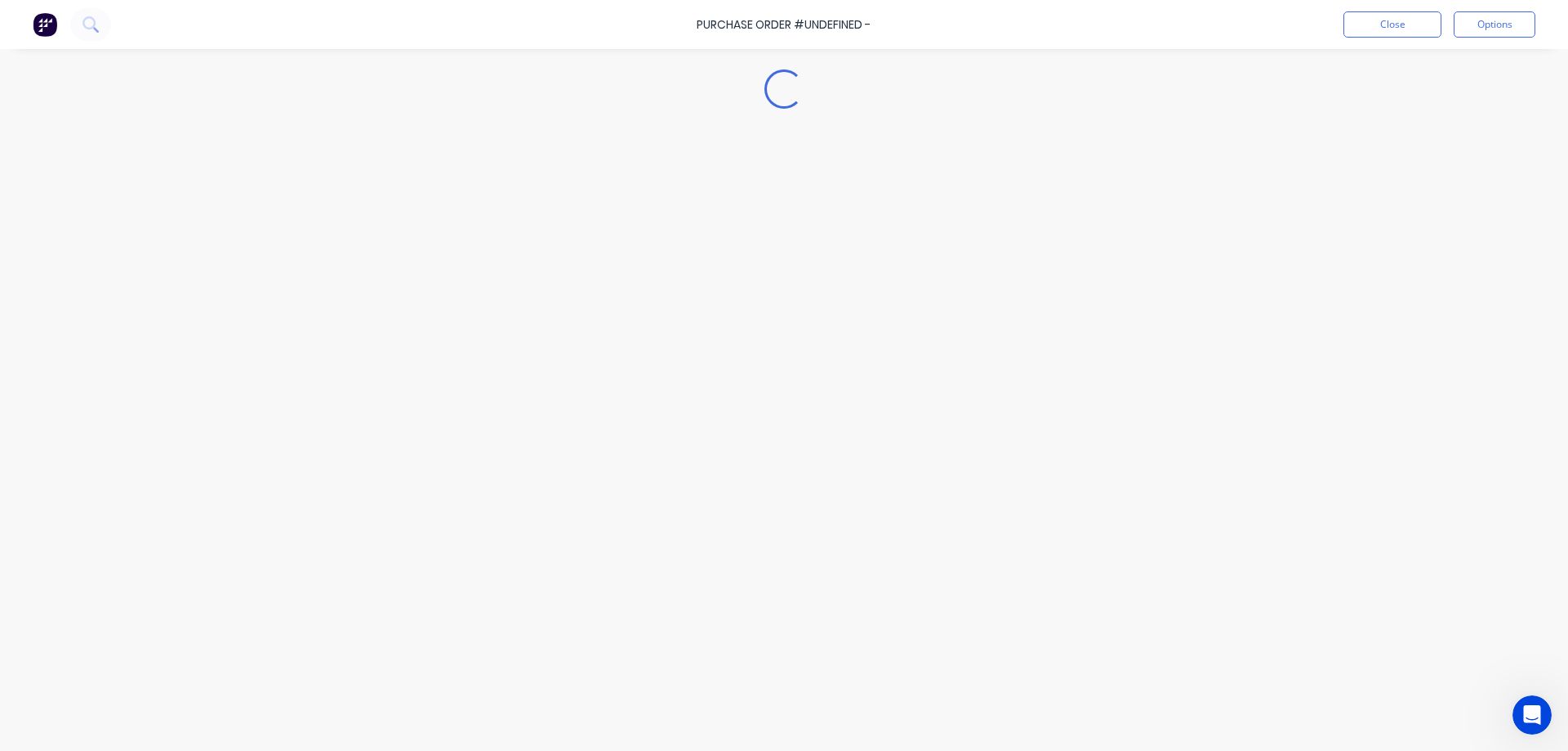
type textarea "x"
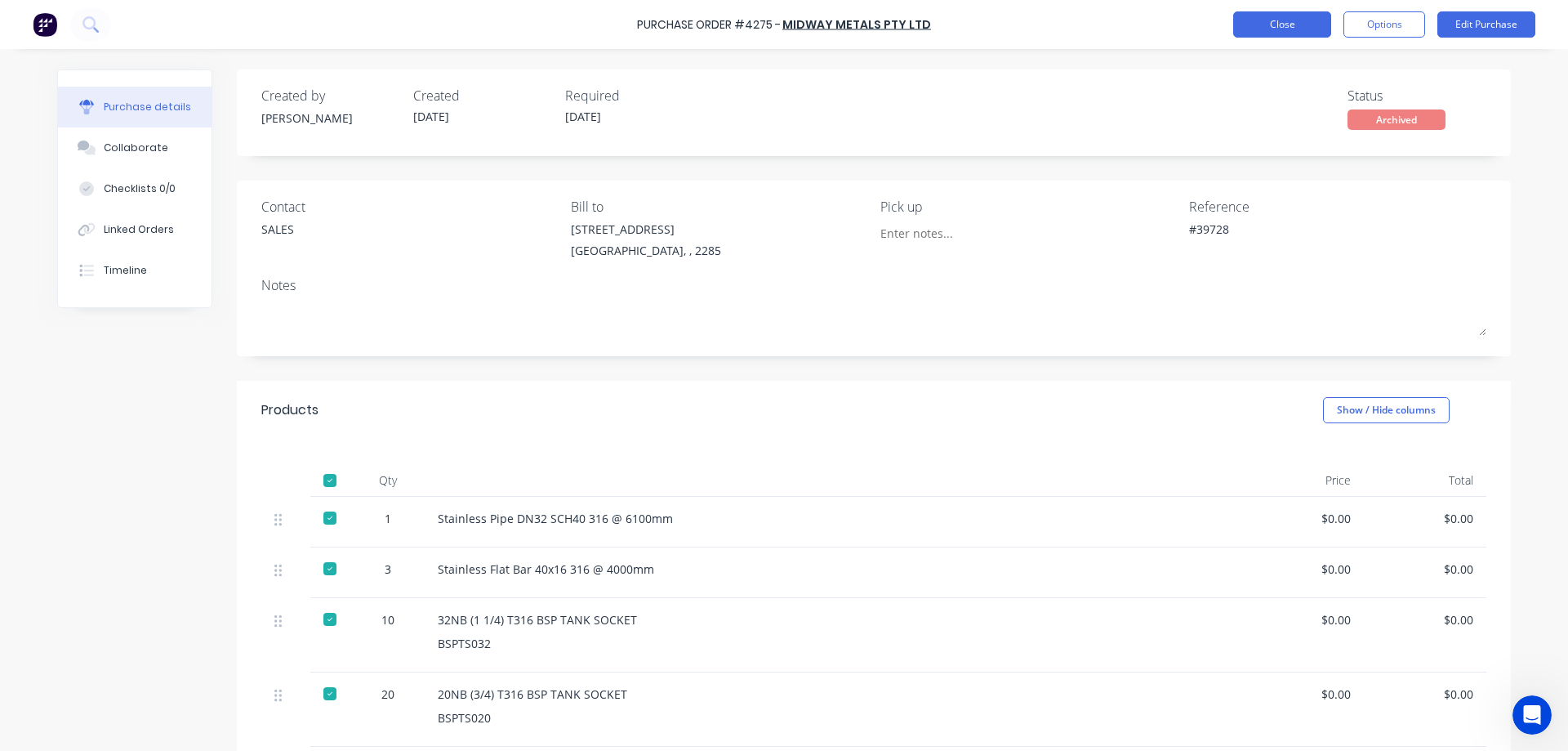
click at [1283, 15] on button "Close" at bounding box center [1281, 24] width 98 height 26
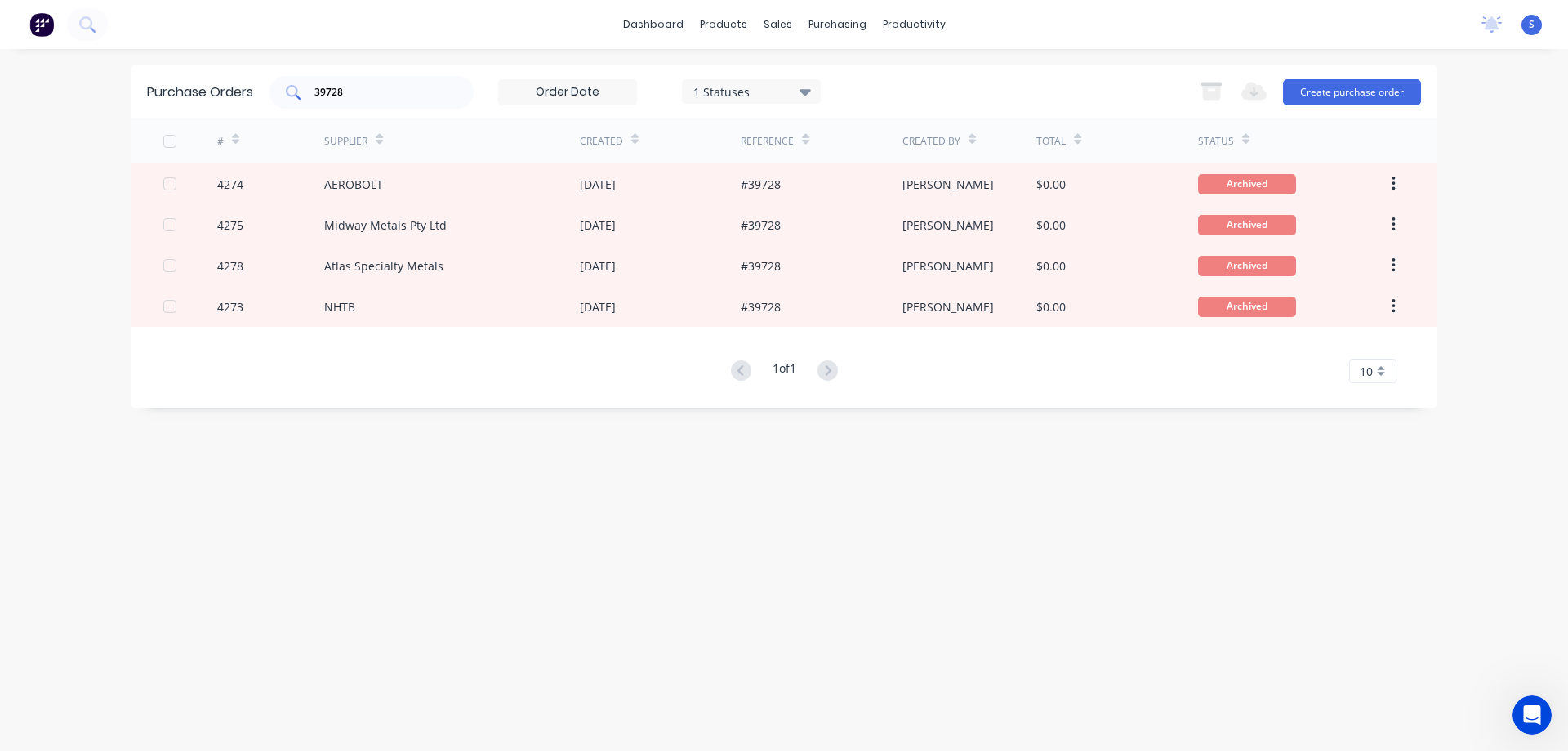
click at [403, 85] on input "39728" at bounding box center [380, 92] width 136 height 16
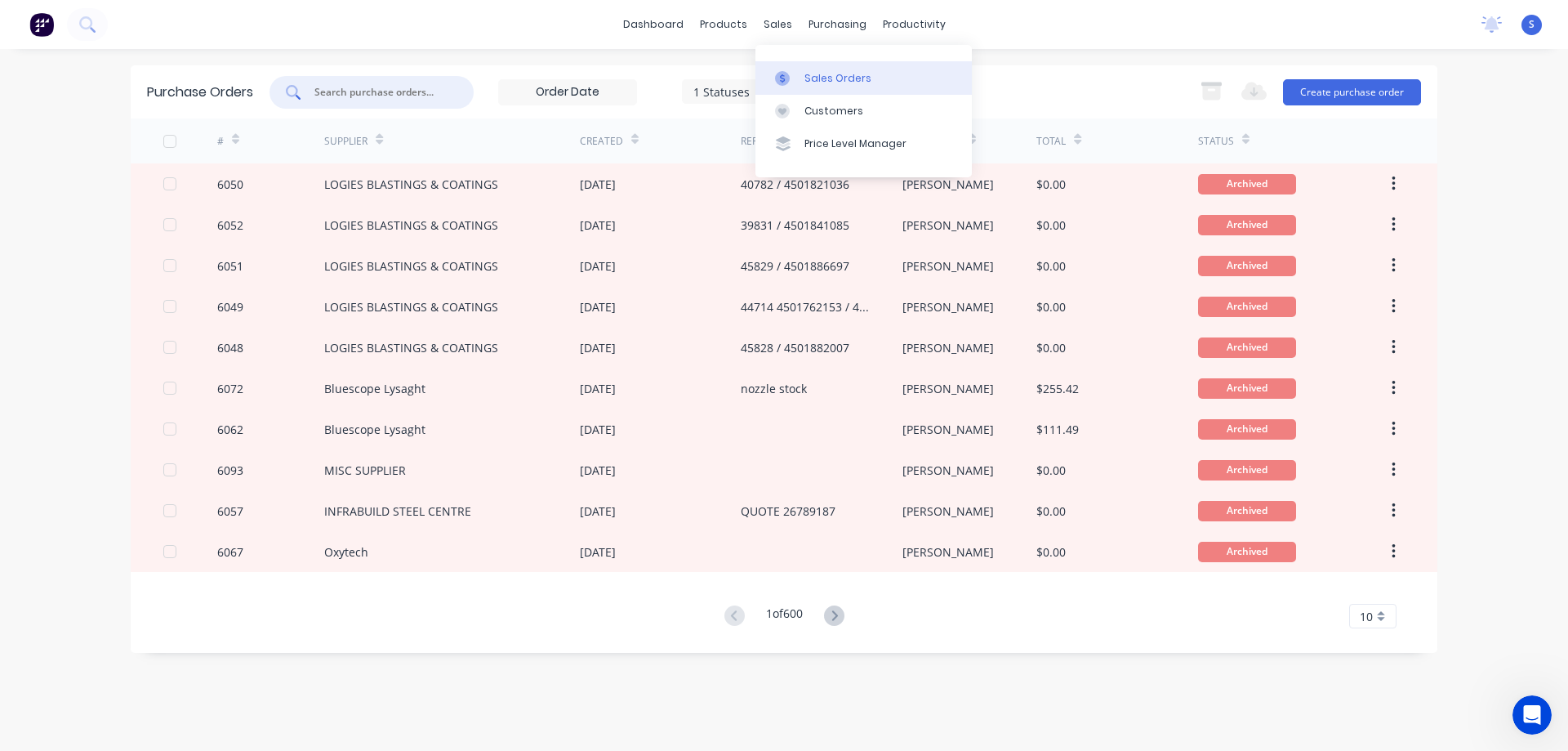
click at [881, 72] on link "Sales Orders" at bounding box center [863, 78] width 216 height 33
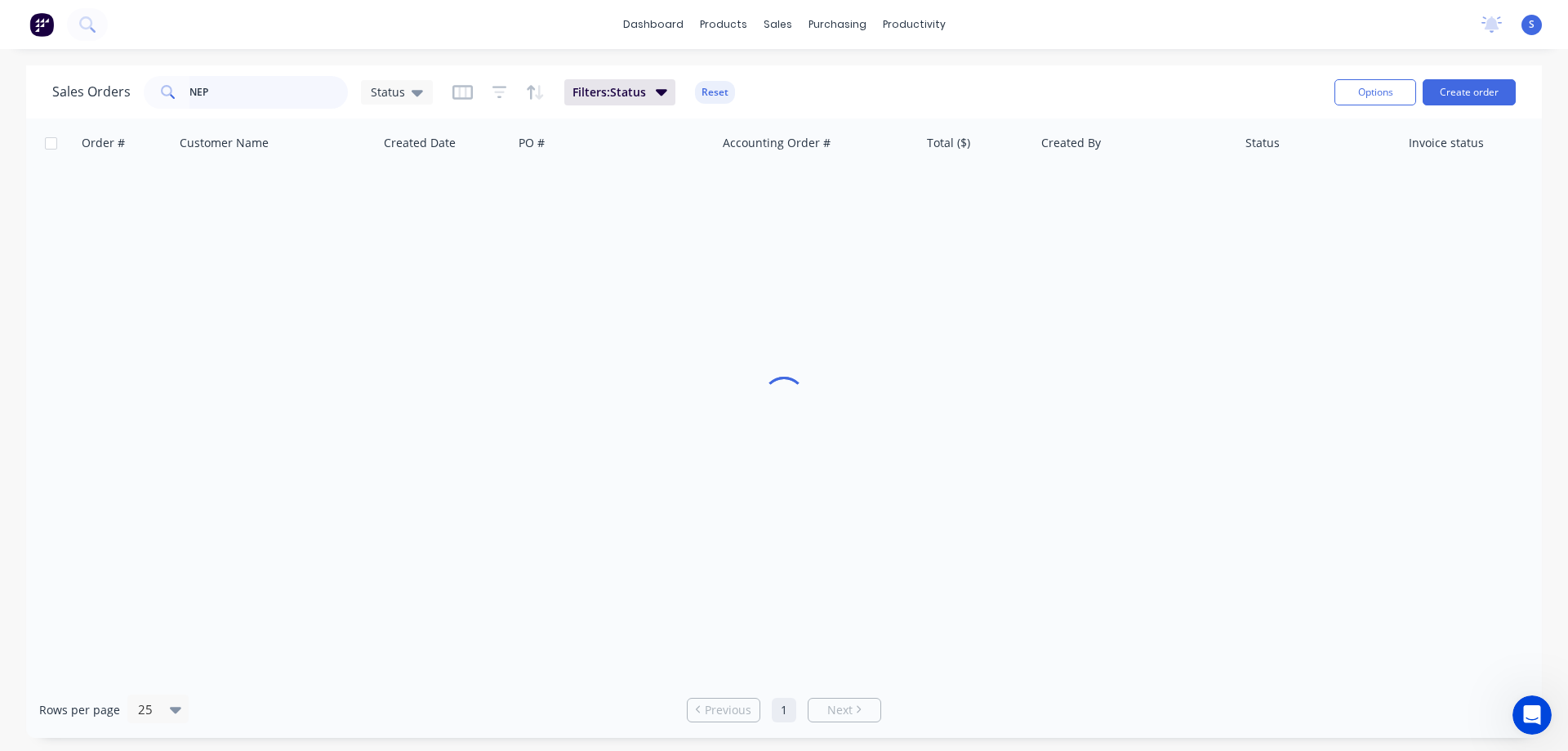
click at [285, 100] on input "NEP" at bounding box center [269, 93] width 159 height 33
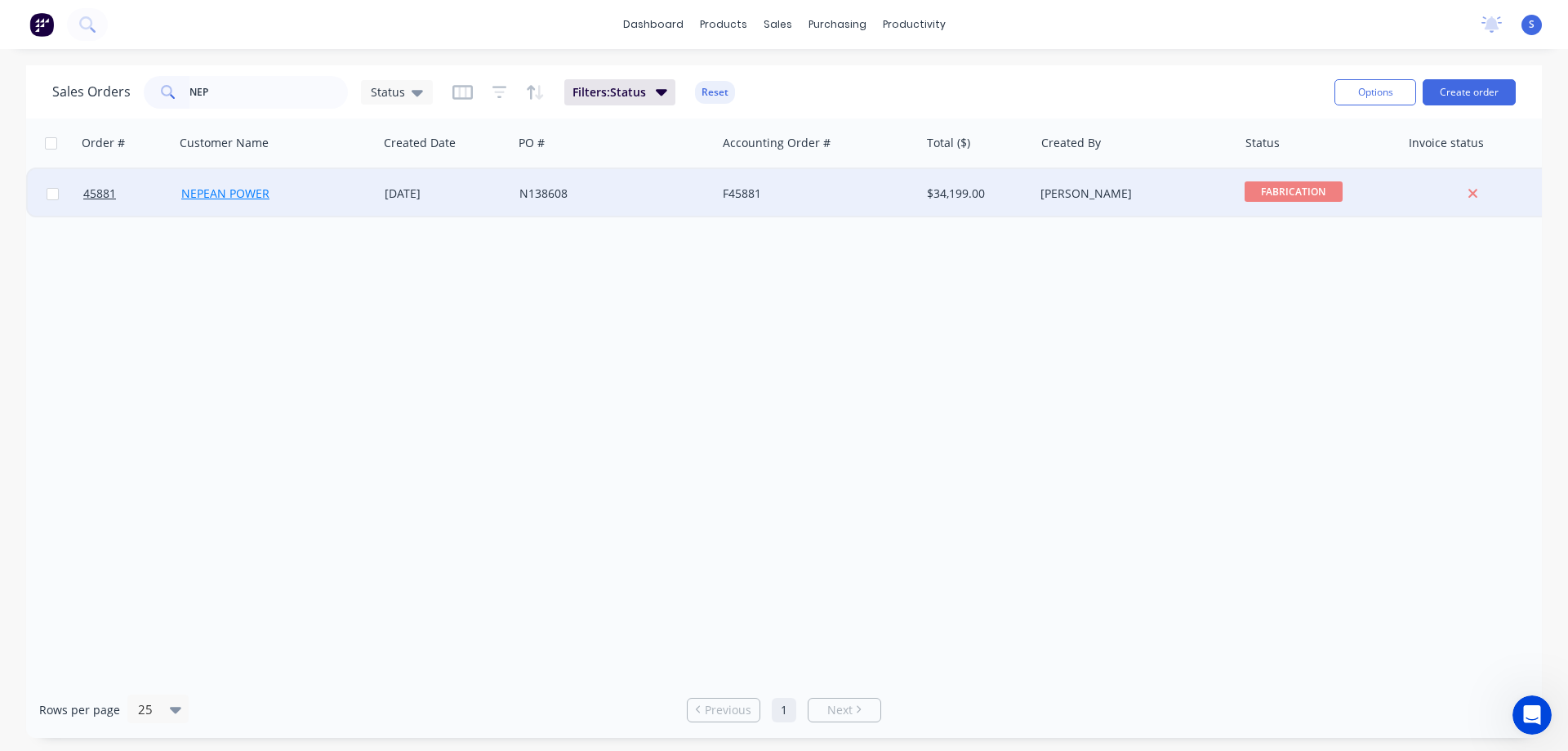
click at [262, 194] on link "NEPEAN POWER" at bounding box center [225, 193] width 88 height 16
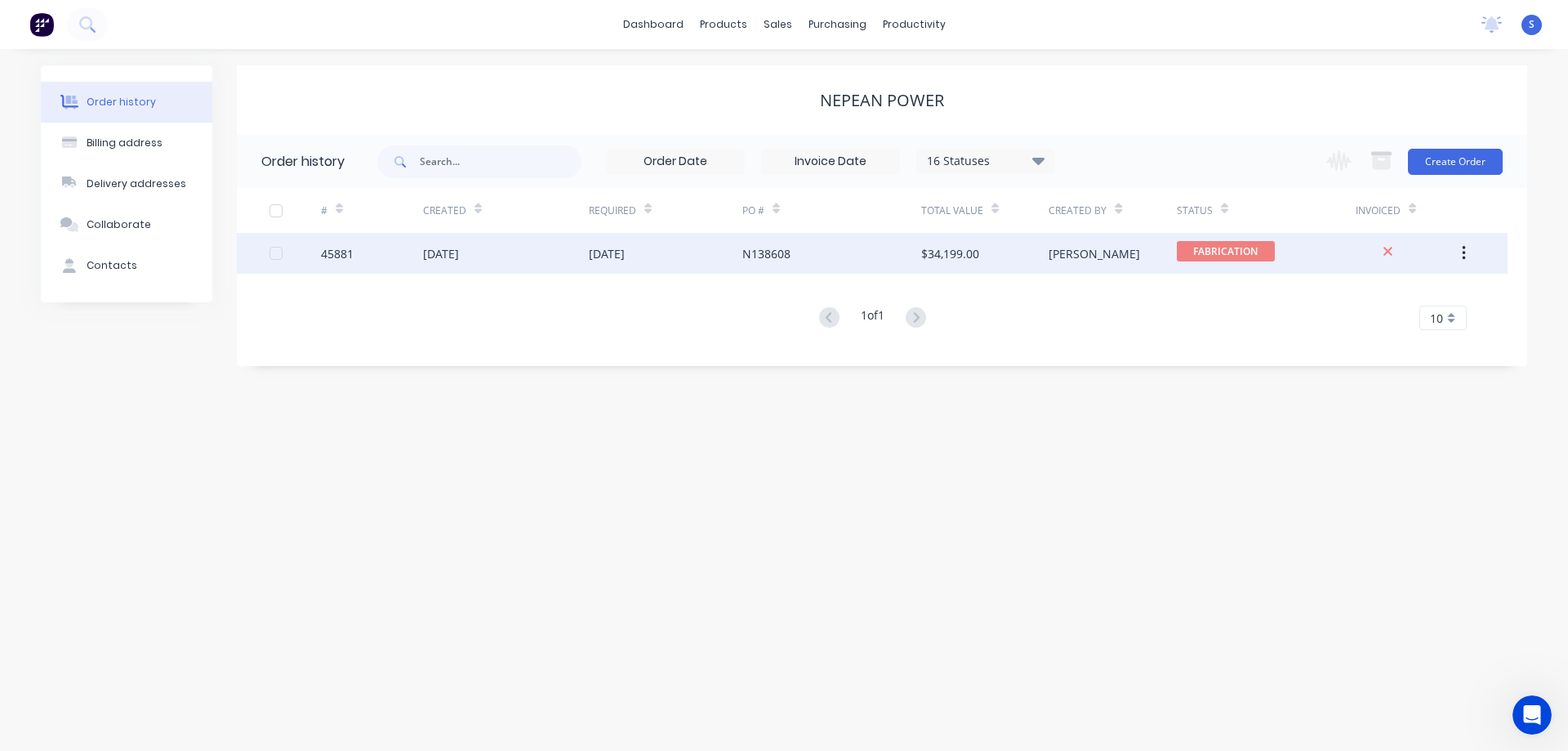
click at [459, 248] on div "[DATE]" at bounding box center [441, 254] width 35 height 17
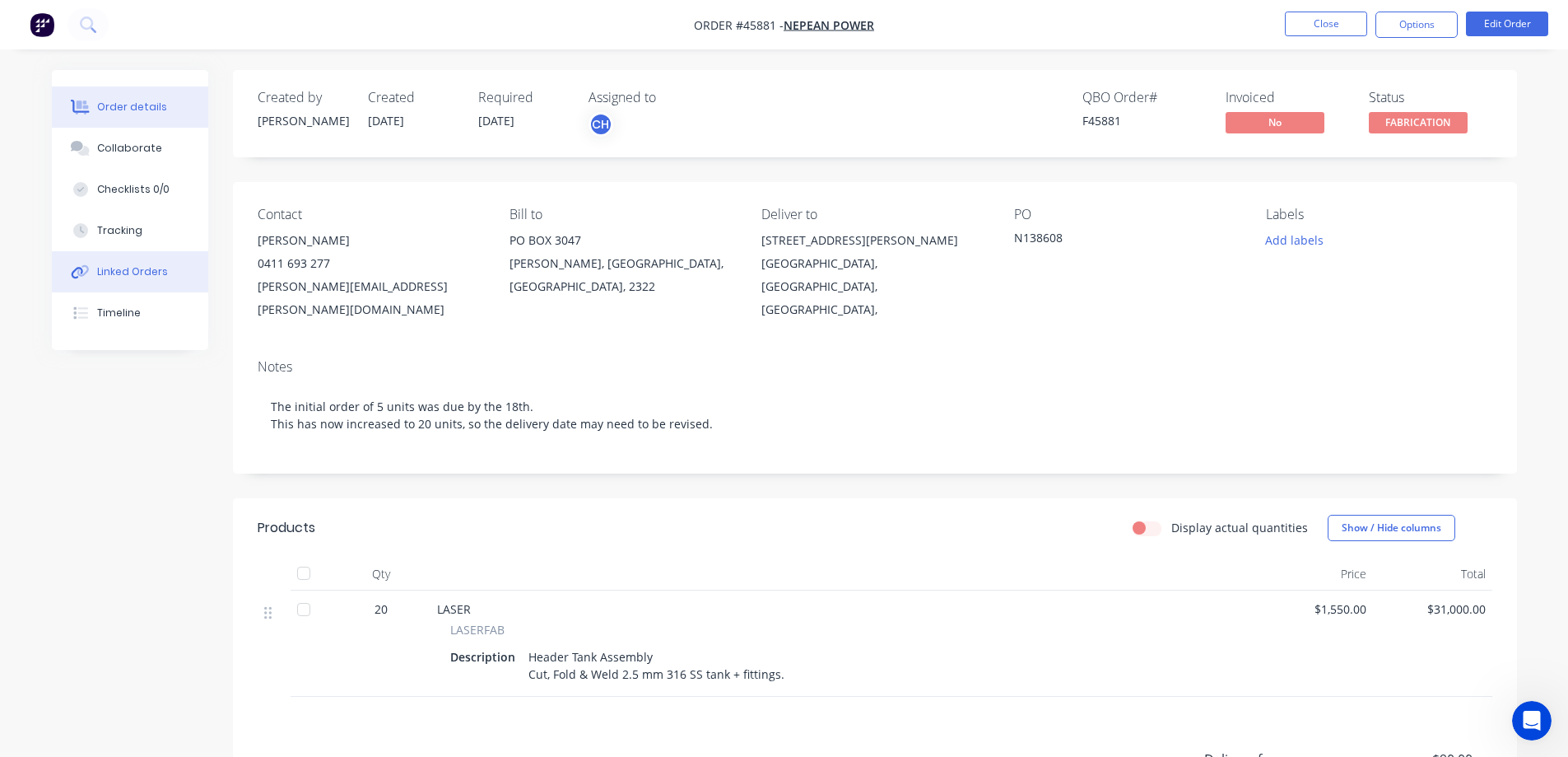
click at [137, 263] on button "Linked Orders" at bounding box center [129, 272] width 156 height 41
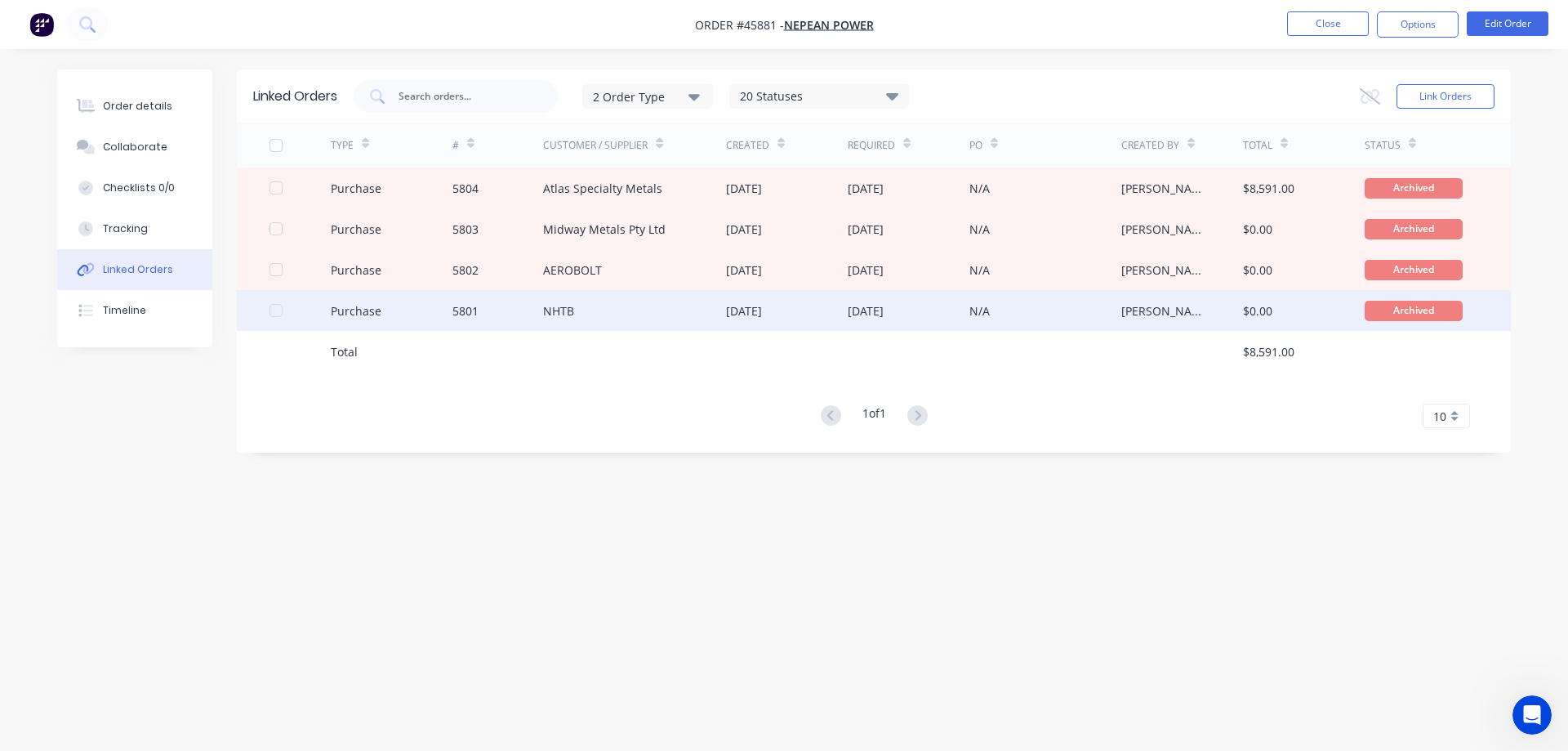
click at [508, 310] on div "5801" at bounding box center [498, 310] width 92 height 41
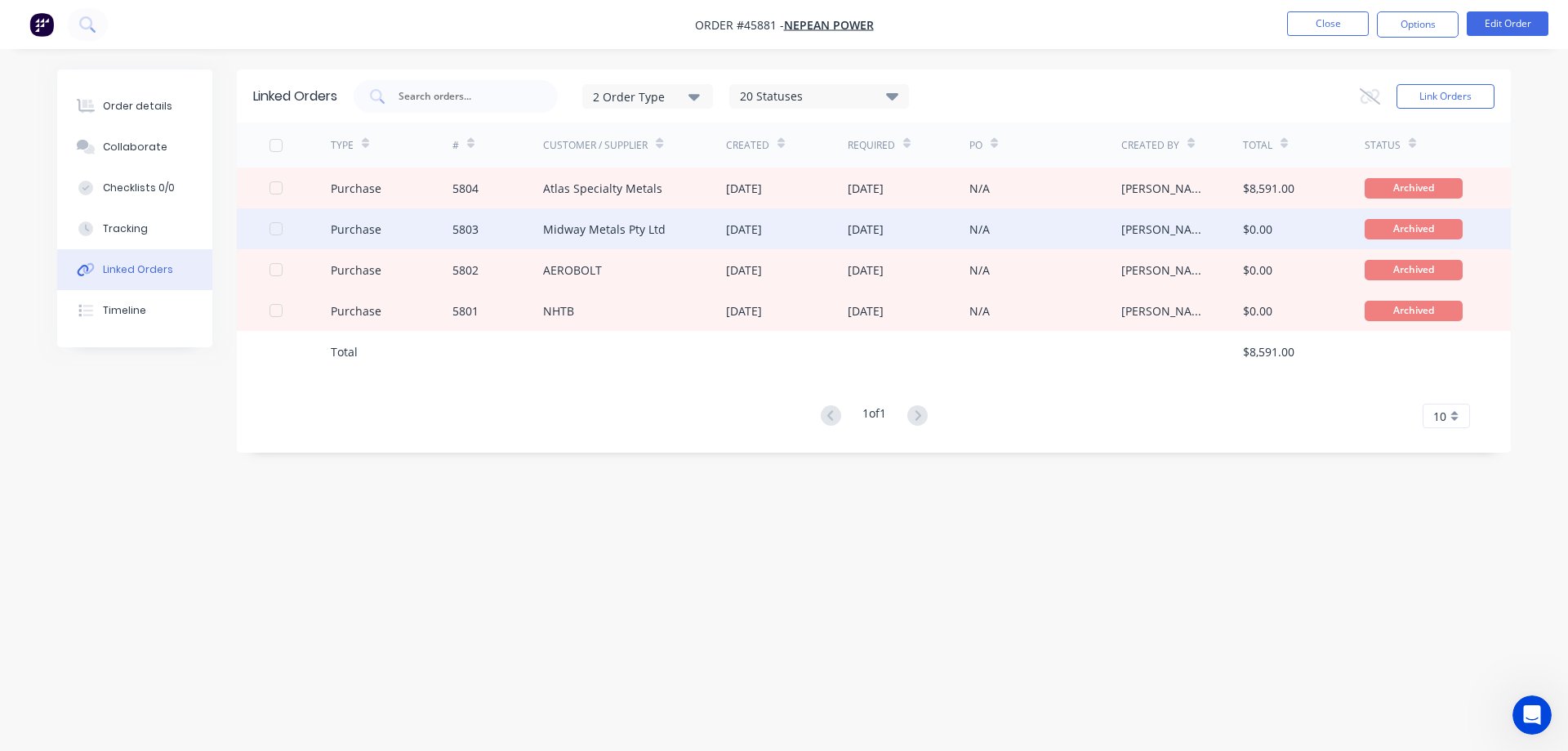
click at [562, 225] on div "Midway Metals Pty Ltd" at bounding box center [603, 230] width 122 height 17
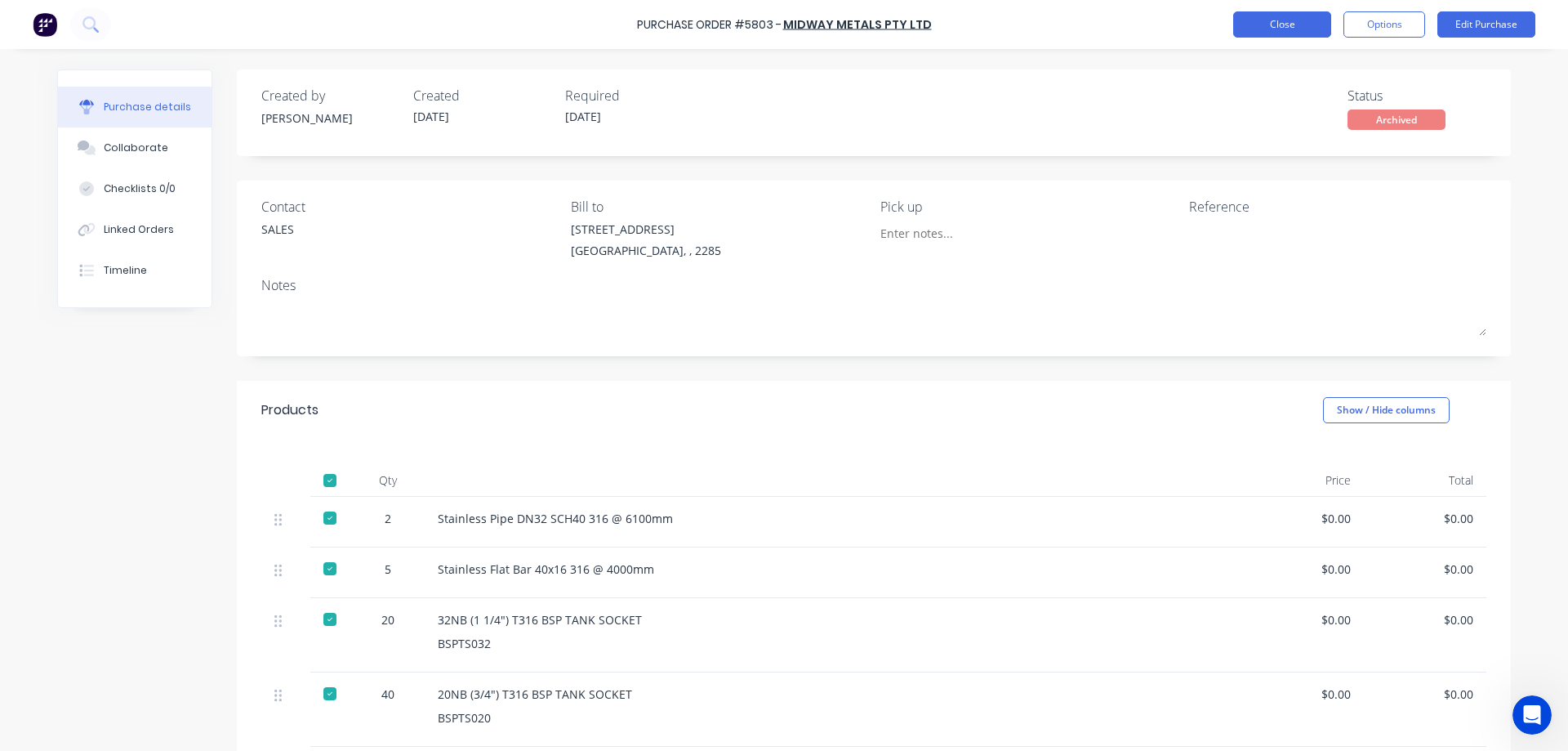
click at [1298, 32] on button "Close" at bounding box center [1281, 24] width 98 height 26
